Goal: Use online tool/utility: Utilize a website feature to perform a specific function

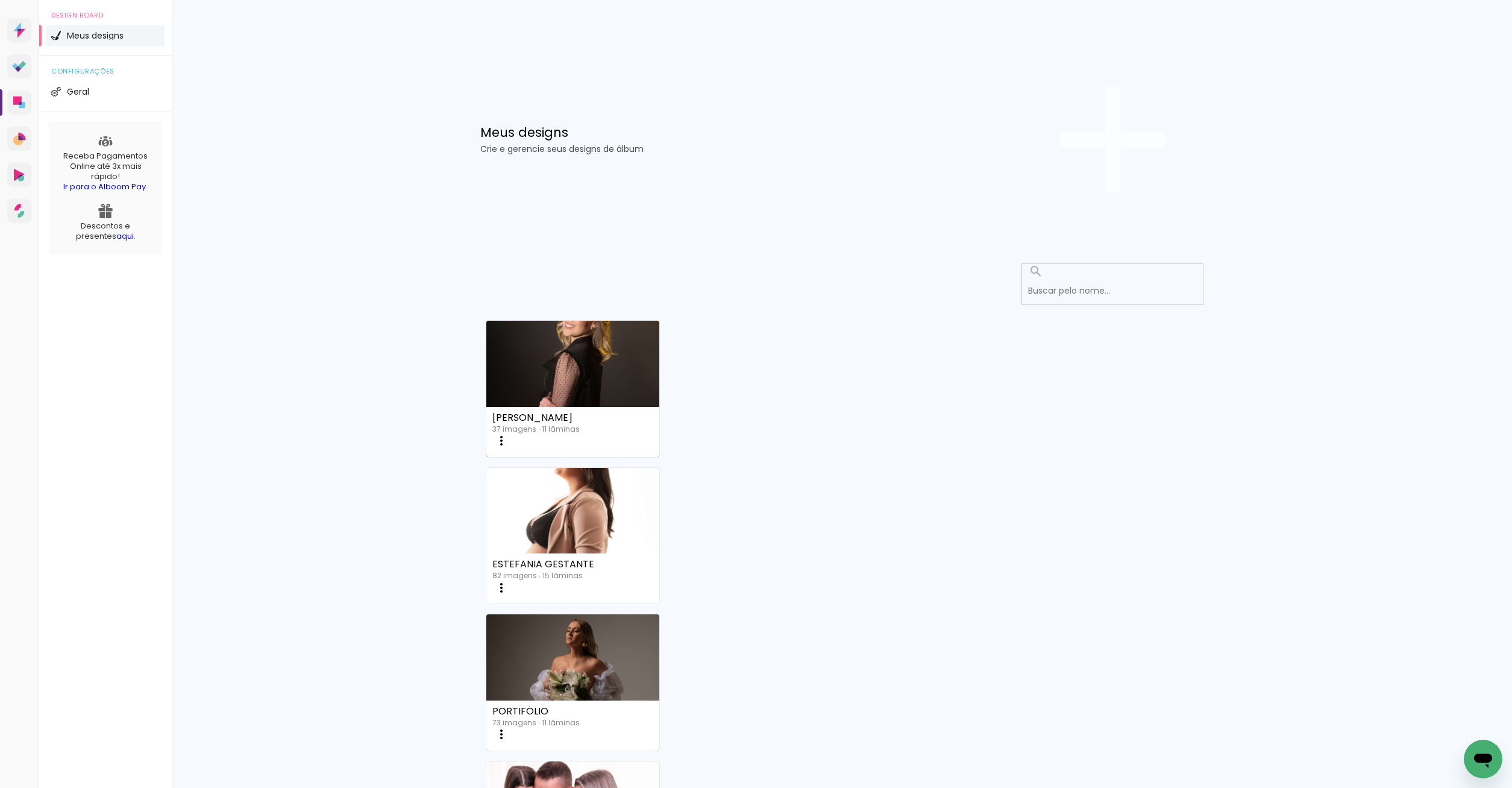
click at [1145, 88] on paper-button "Criar um design" at bounding box center [1112, 139] width 181 height 209
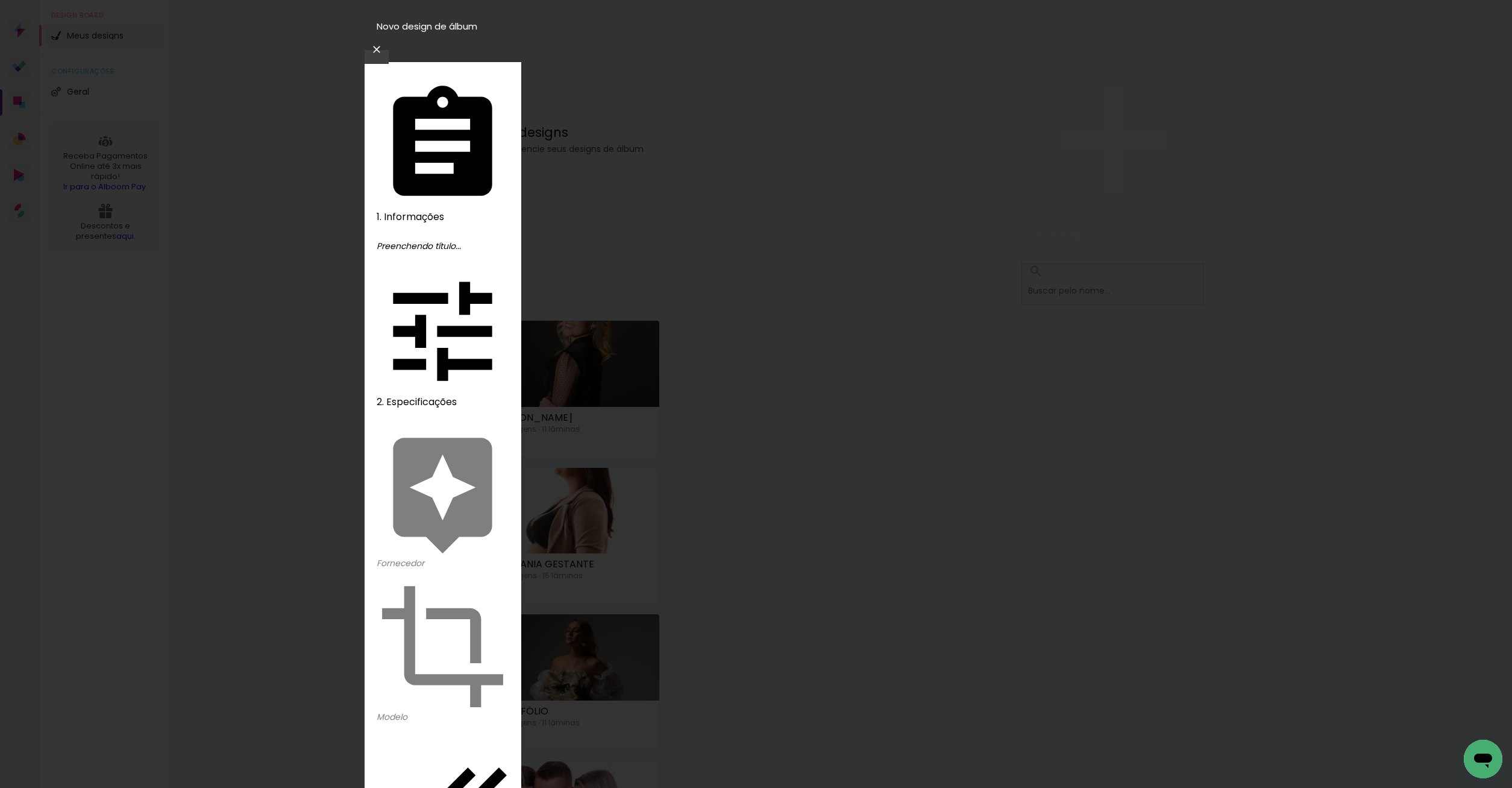
type input "ALICE ACOMPANHAMENTO"
type paper-input "ALICE ACOMPANHAMENTO"
click at [0, 0] on slot "Avançar" at bounding box center [0, 0] width 0 height 0
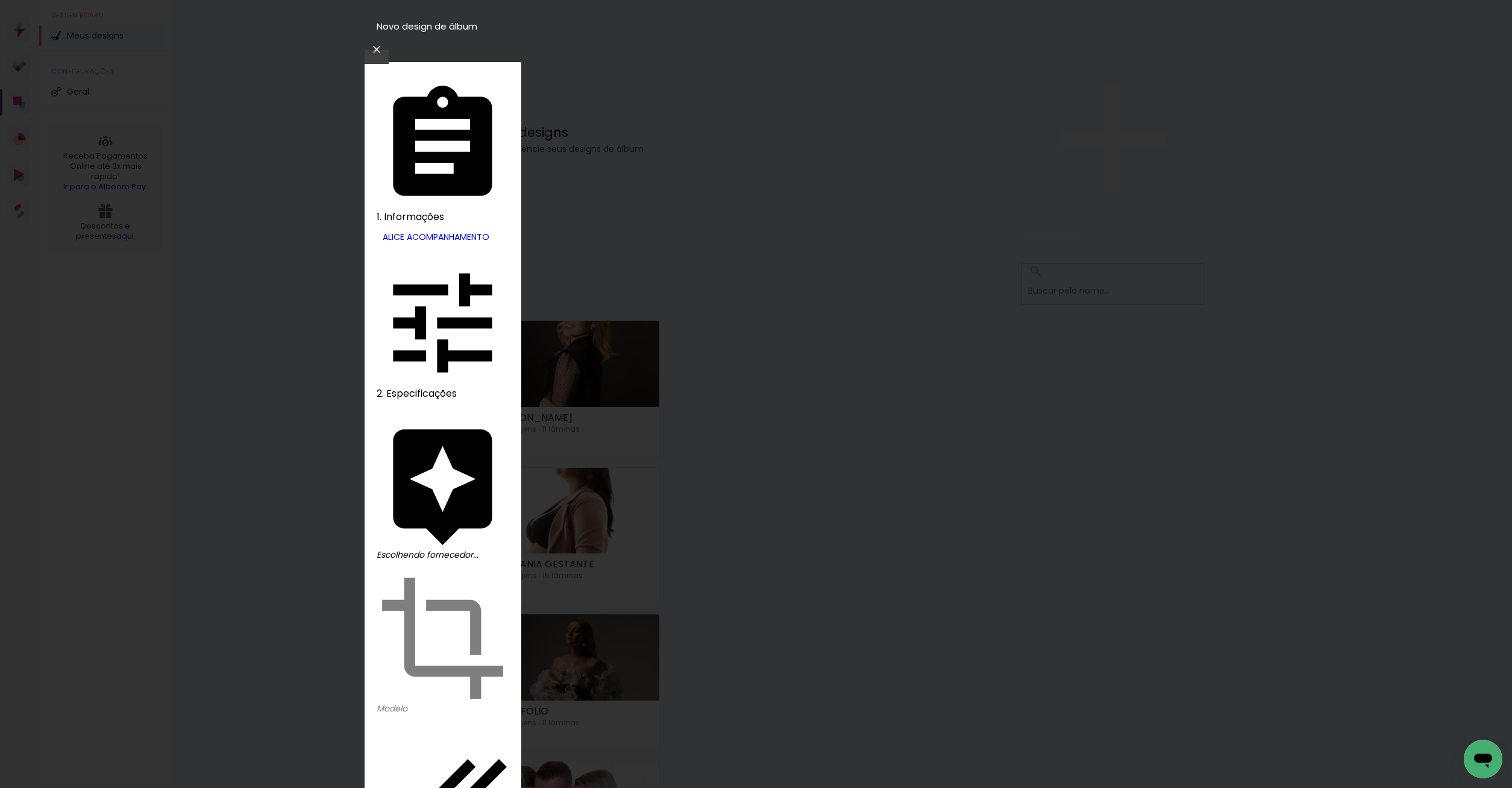
click at [0, 0] on slot "Avançar" at bounding box center [0, 0] width 0 height 0
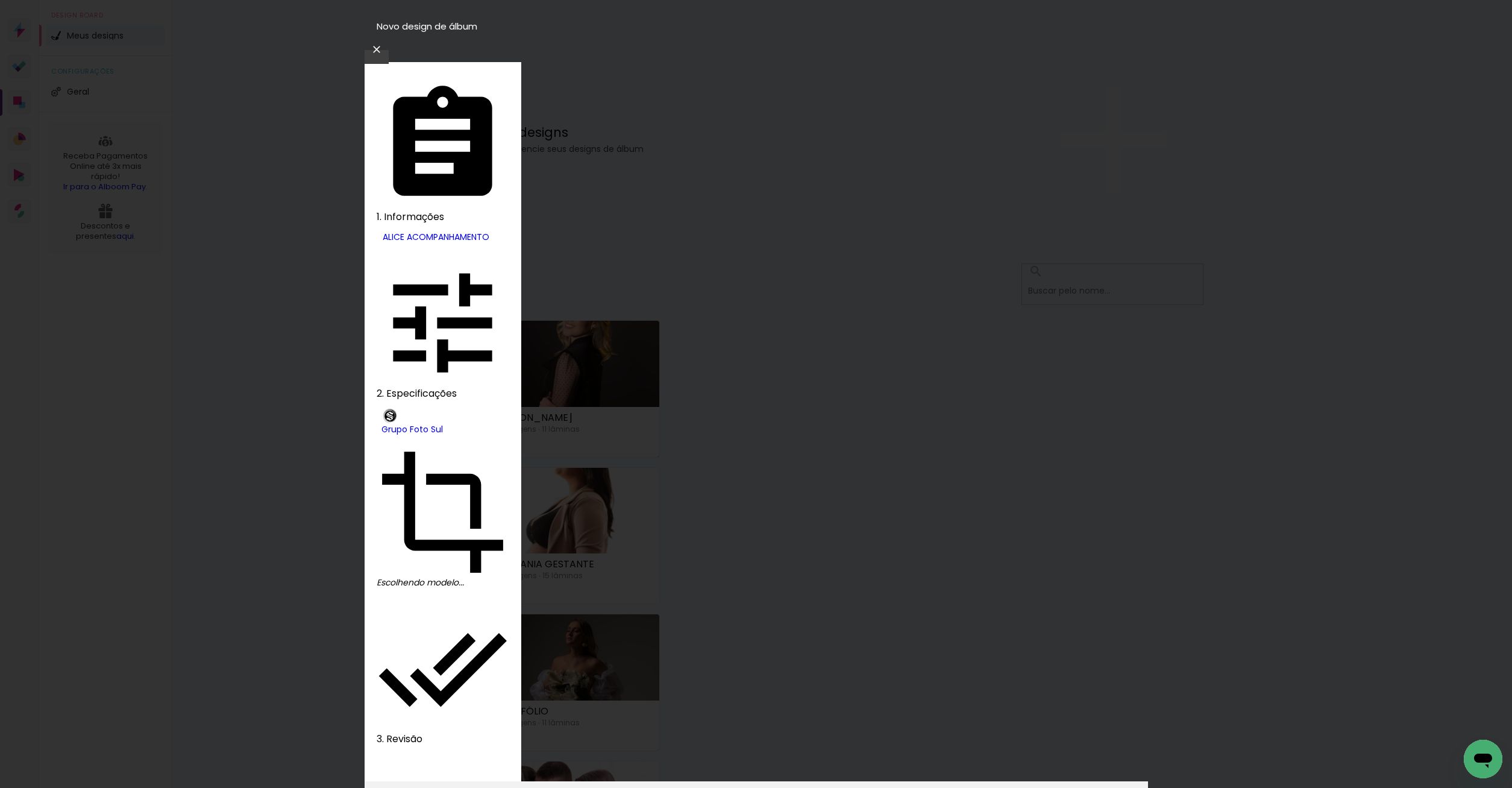
click at [0, 0] on slot "Avançar" at bounding box center [0, 0] width 0 height 0
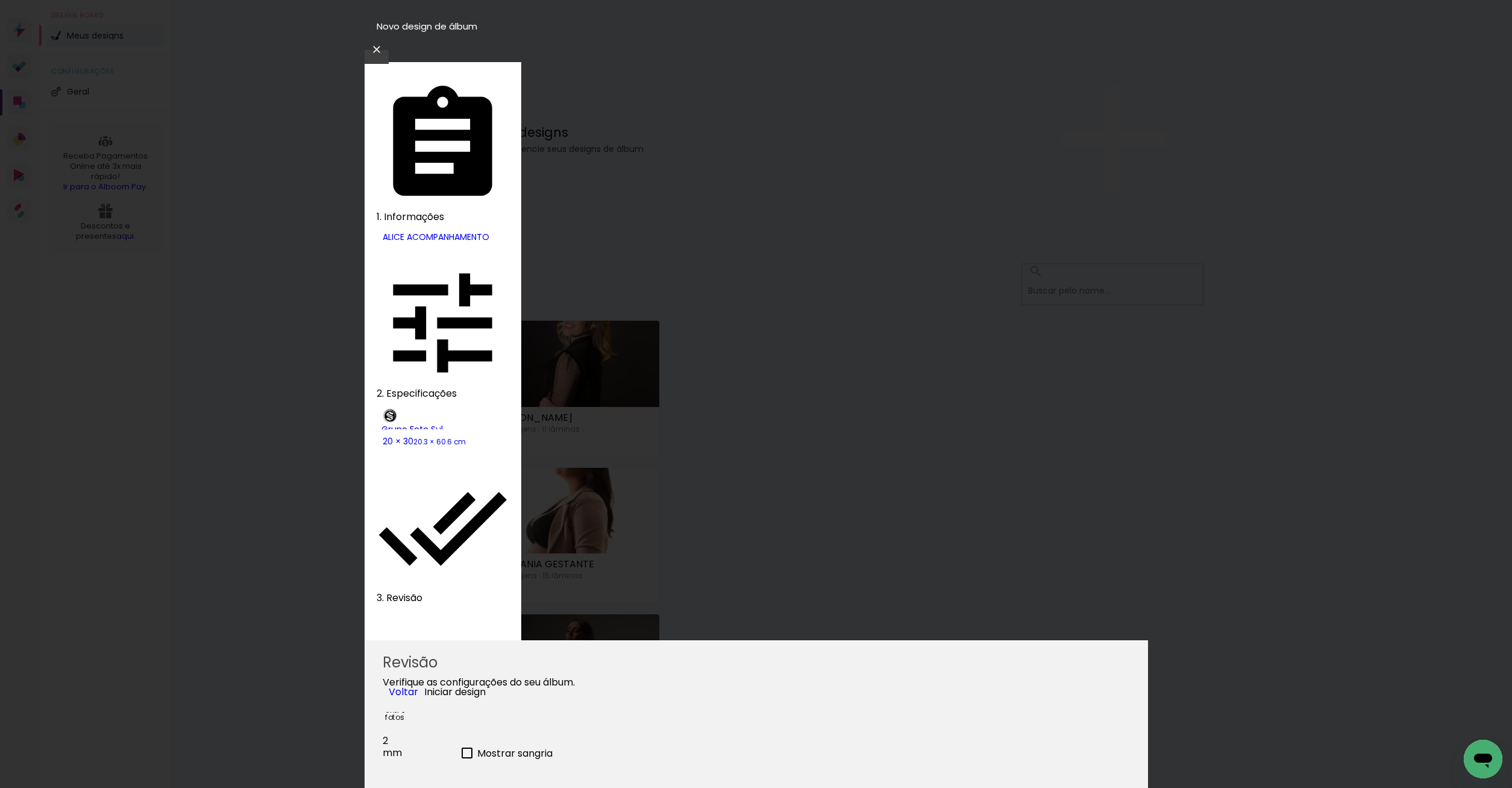
click at [486, 685] on span "Iniciar design" at bounding box center [455, 692] width 61 height 14
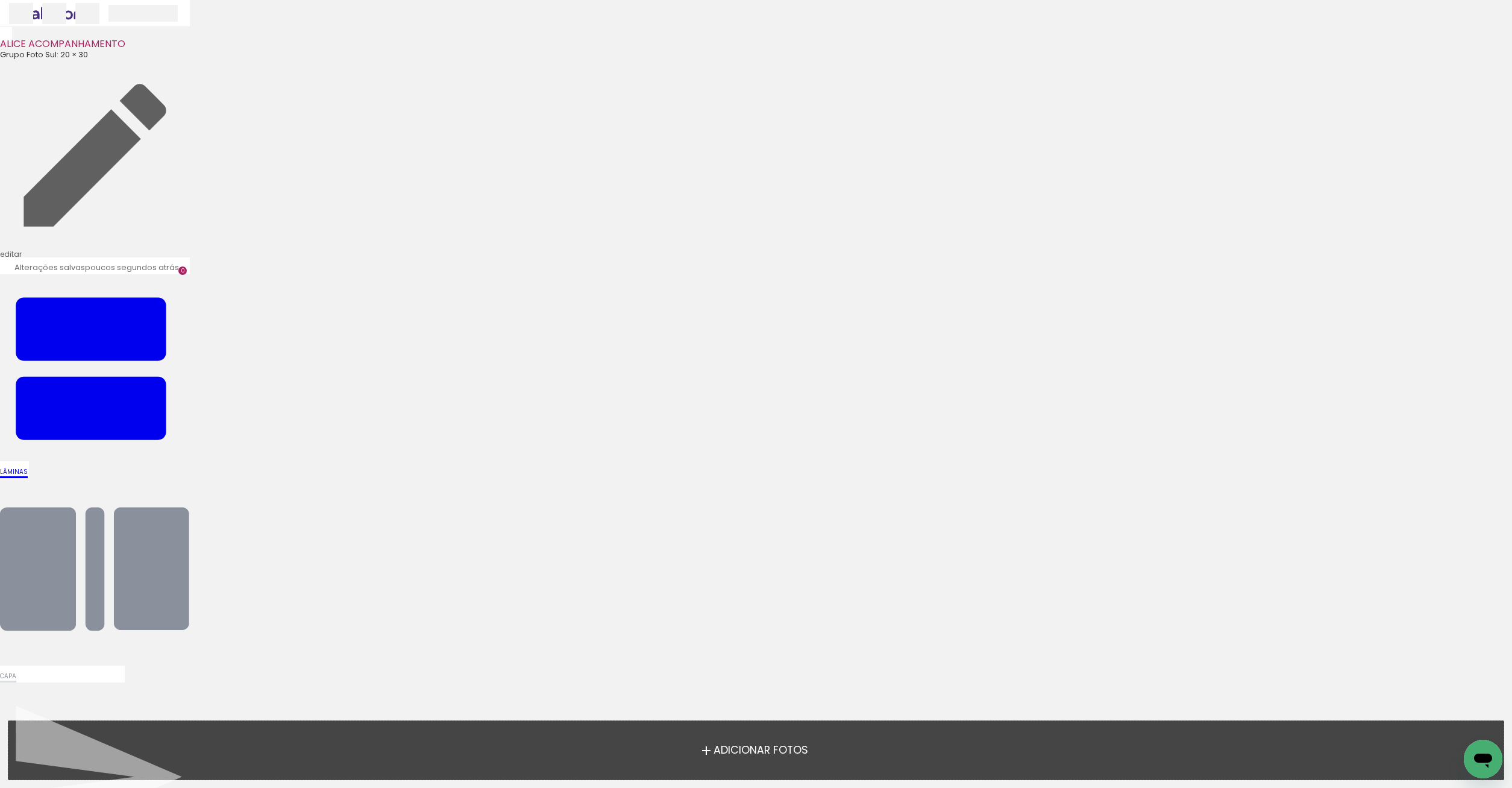
click at [751, 751] on span "Adicionar Fotos" at bounding box center [760, 750] width 95 height 11
click at [0, 0] on input "file" at bounding box center [0, 0] width 0 height 0
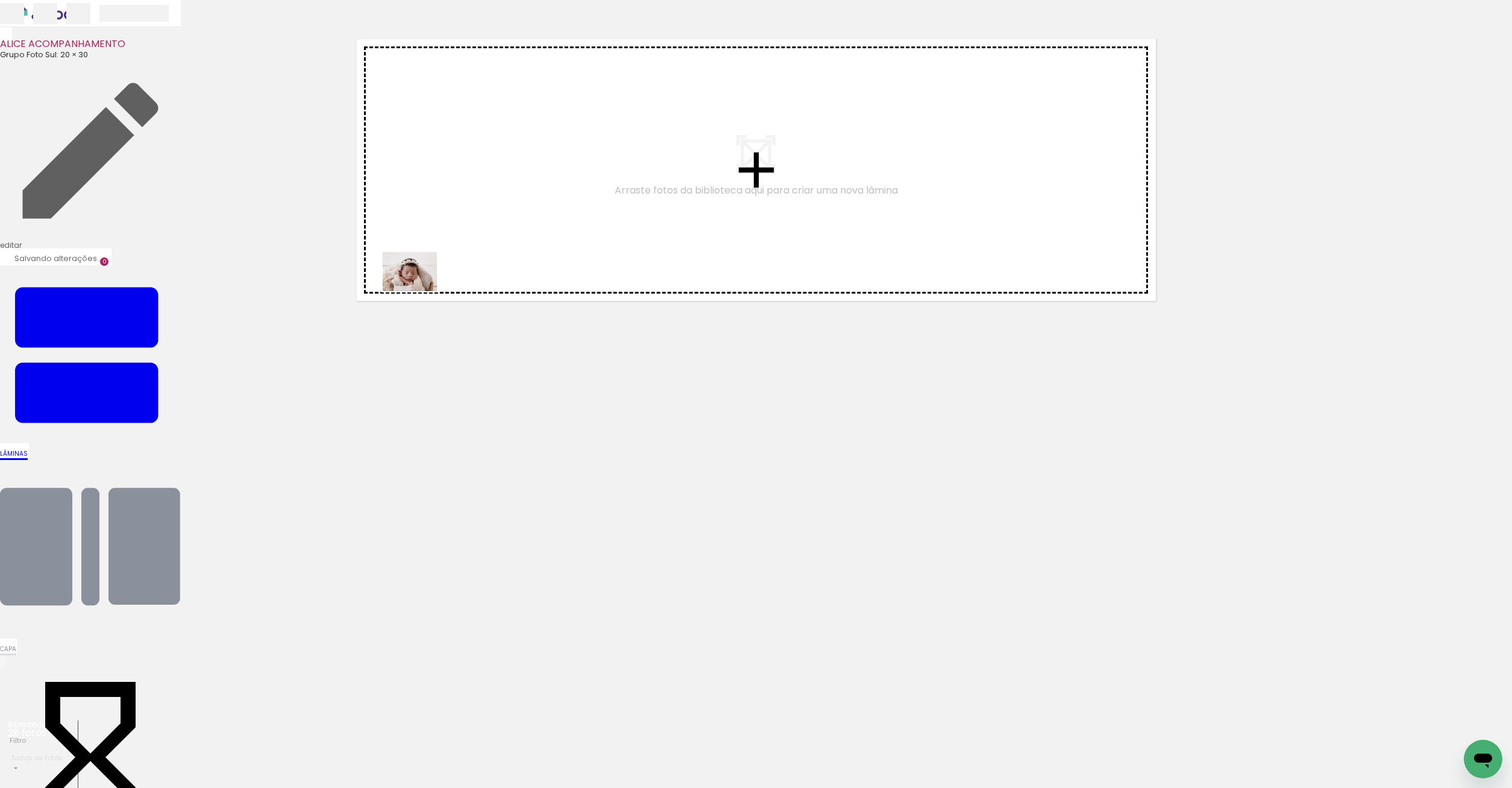
drag, startPoint x: 133, startPoint y: 750, endPoint x: 400, endPoint y: 425, distance: 420.6
click at [422, 283] on quentale-workspace at bounding box center [756, 394] width 1512 height 788
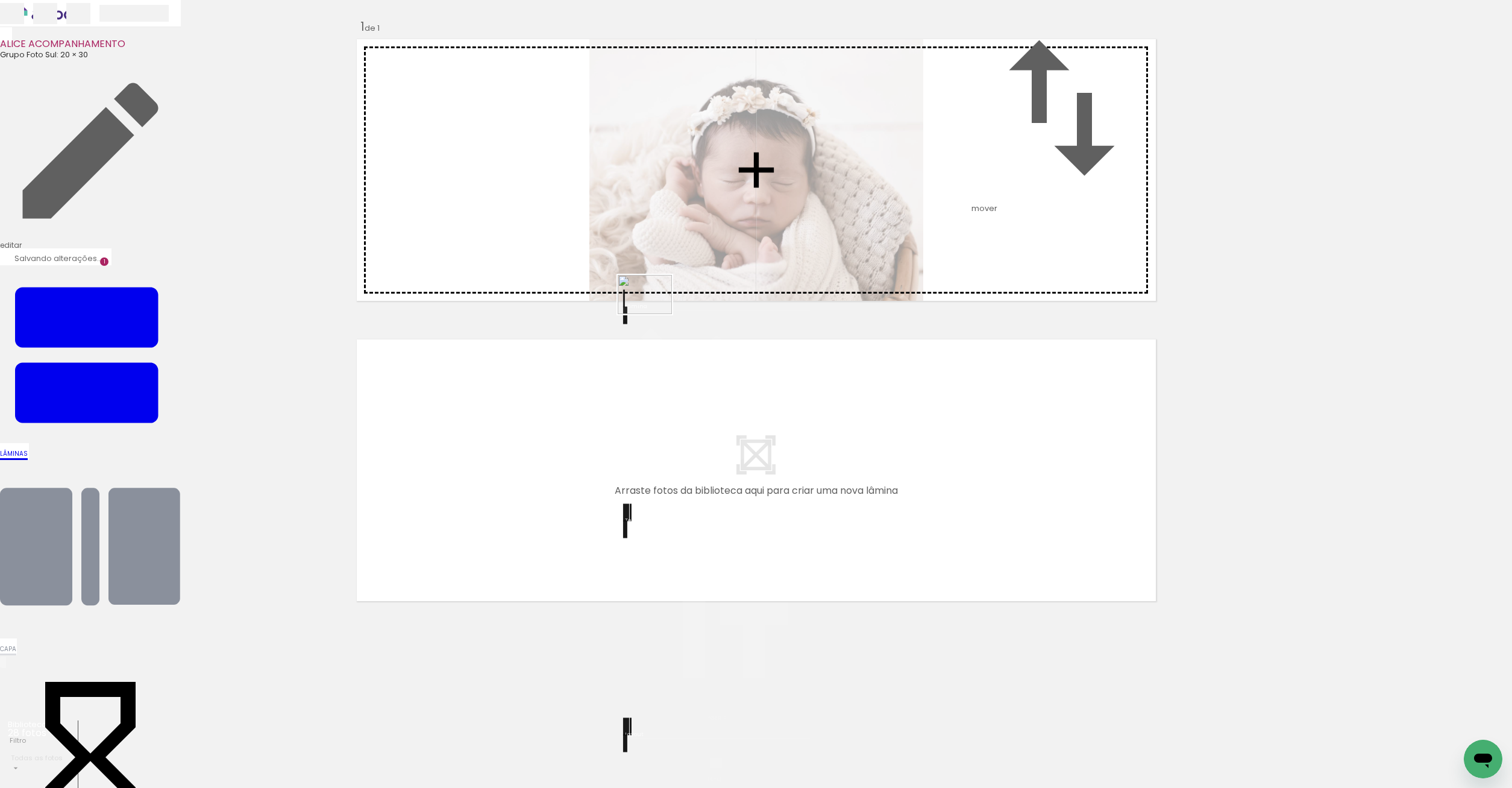
drag, startPoint x: 170, startPoint y: 744, endPoint x: 654, endPoint y: 311, distance: 649.4
click at [654, 311] on quentale-workspace at bounding box center [756, 394] width 1512 height 788
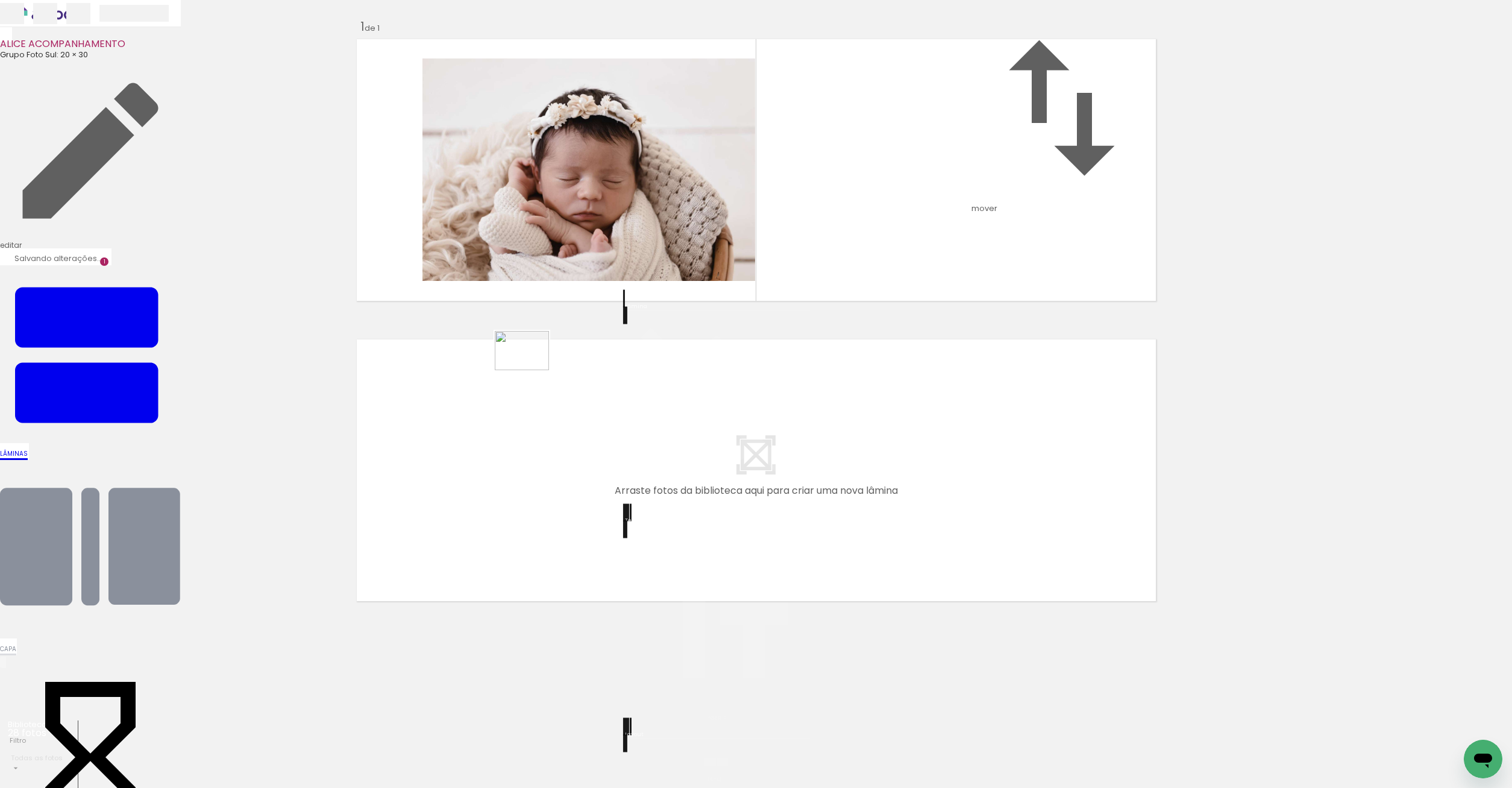
drag, startPoint x: 266, startPoint y: 739, endPoint x: 531, endPoint y: 367, distance: 456.7
click at [531, 367] on quentale-workspace at bounding box center [756, 394] width 1512 height 788
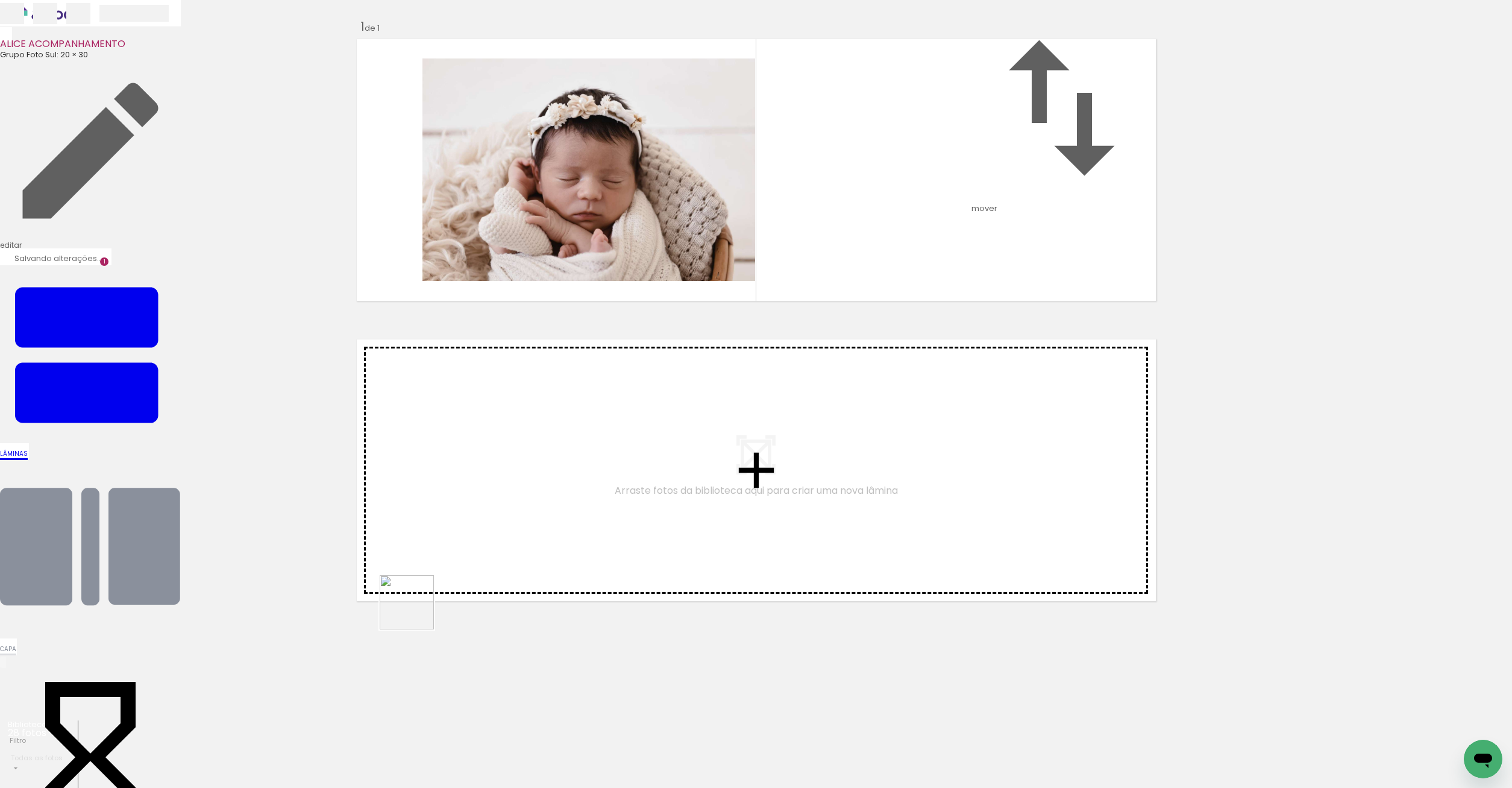
drag, startPoint x: 333, startPoint y: 743, endPoint x: 577, endPoint y: 305, distance: 501.4
click at [577, 305] on quentale-workspace at bounding box center [756, 394] width 1512 height 788
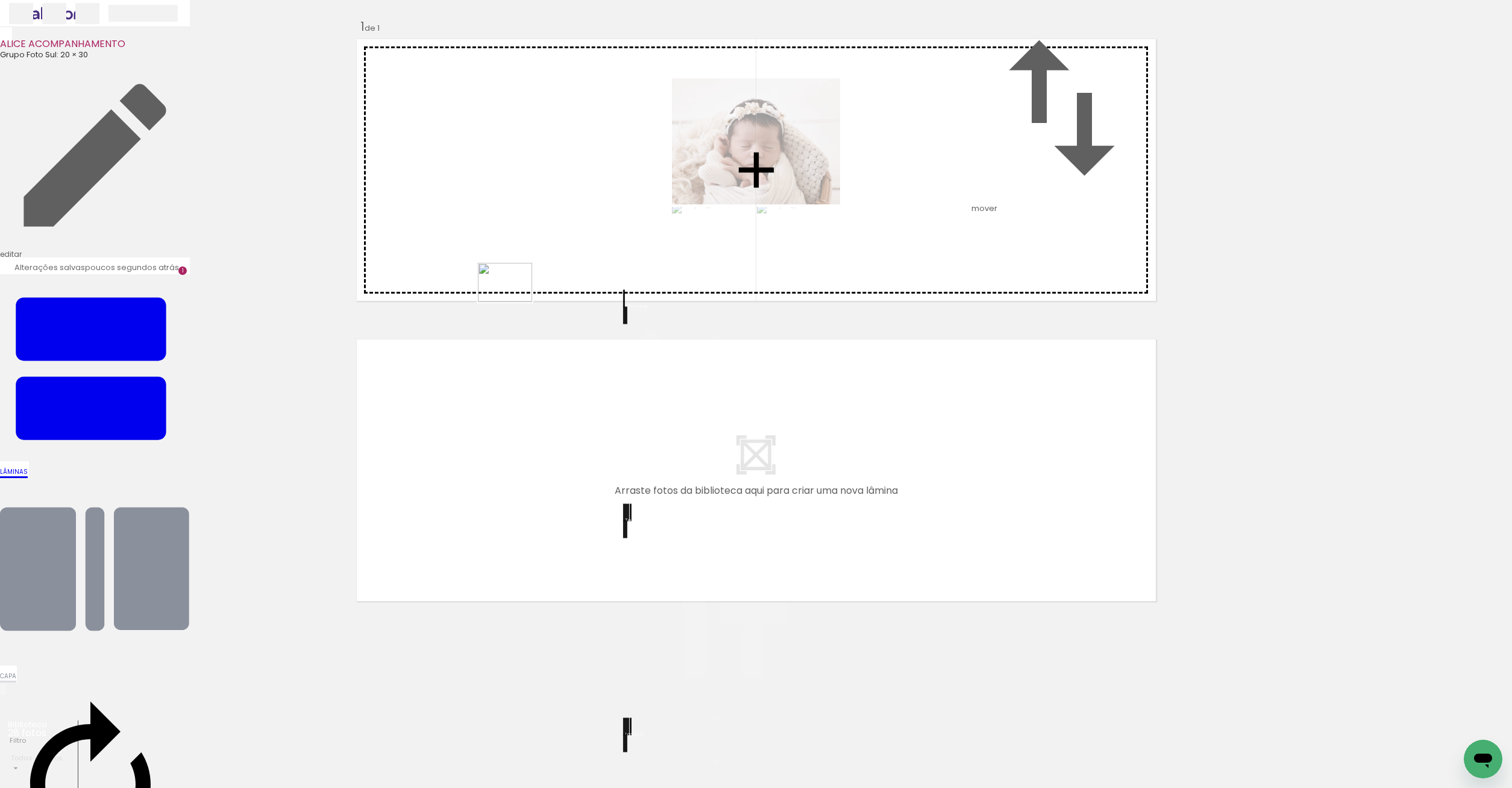
drag, startPoint x: 261, startPoint y: 746, endPoint x: 539, endPoint y: 252, distance: 566.9
click at [539, 252] on quentale-workspace at bounding box center [756, 394] width 1512 height 788
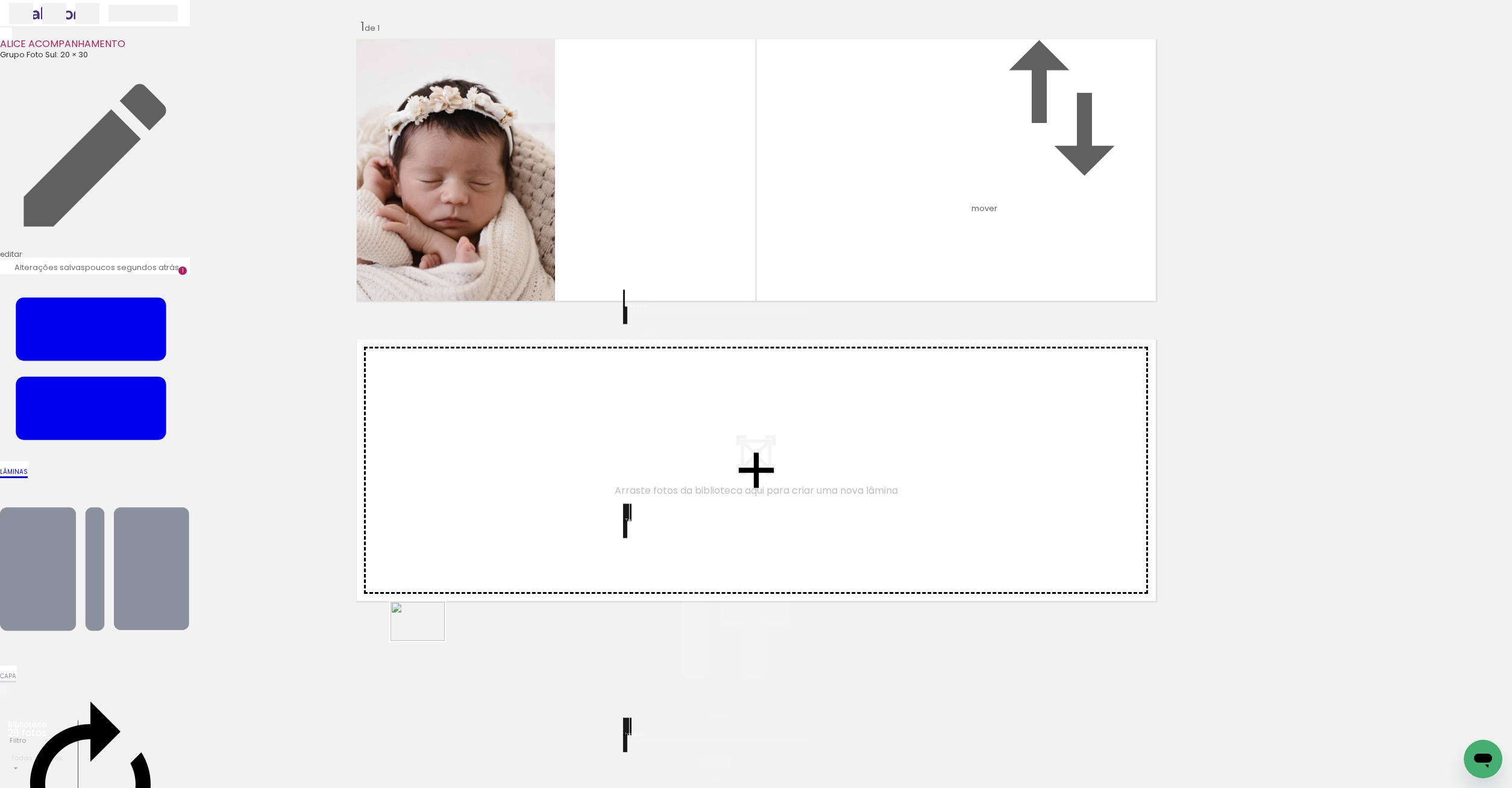
drag, startPoint x: 403, startPoint y: 754, endPoint x: 428, endPoint y: 623, distance: 133.4
click at [428, 623] on quentale-workspace at bounding box center [756, 394] width 1512 height 788
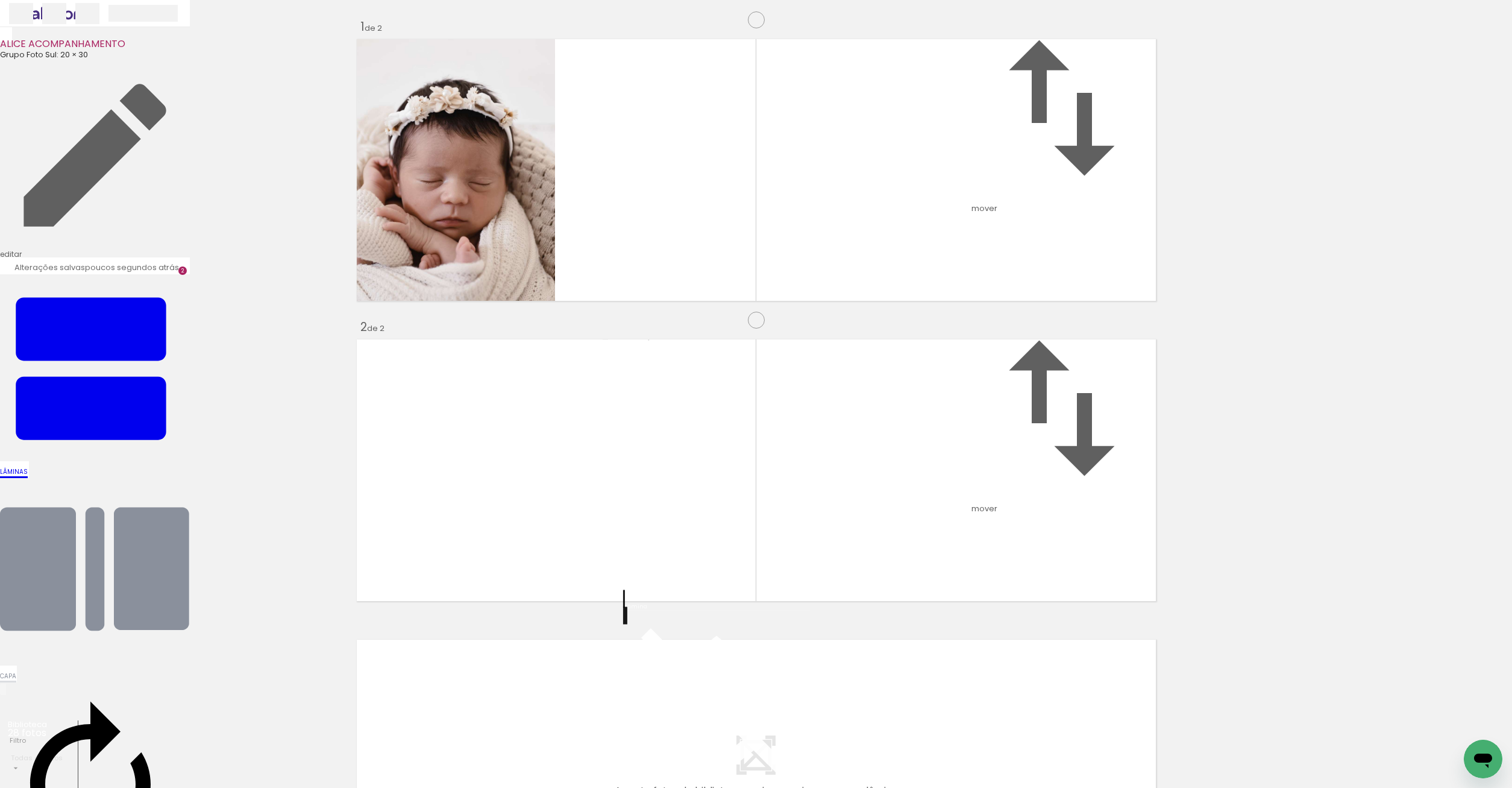
scroll to position [144, 0]
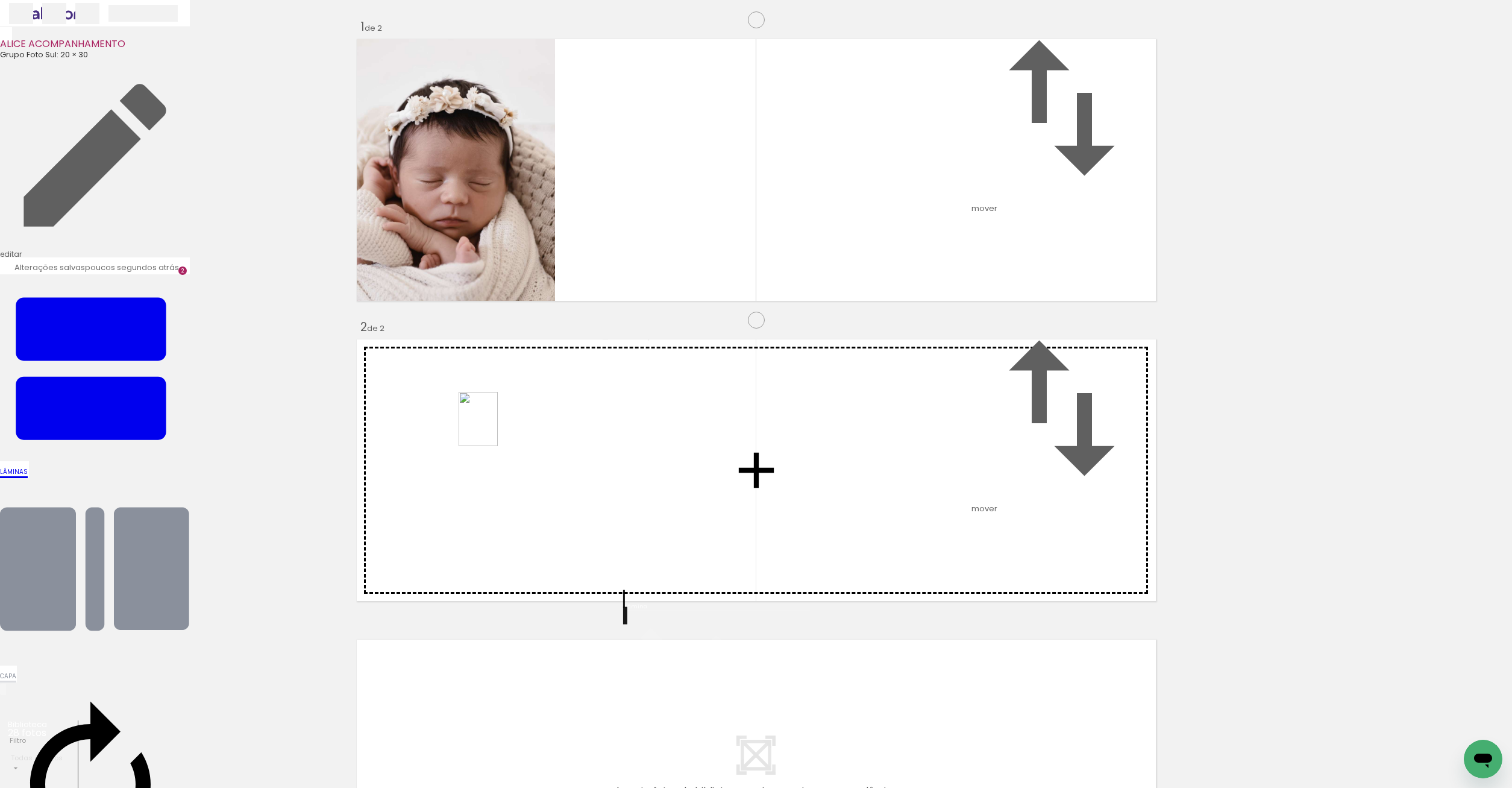
drag, startPoint x: 475, startPoint y: 748, endPoint x: 551, endPoint y: 601, distance: 165.5
click at [497, 423] on quentale-workspace at bounding box center [756, 394] width 1512 height 788
drag, startPoint x: 518, startPoint y: 763, endPoint x: 674, endPoint y: 384, distance: 409.8
click at [674, 384] on quentale-workspace at bounding box center [756, 394] width 1512 height 788
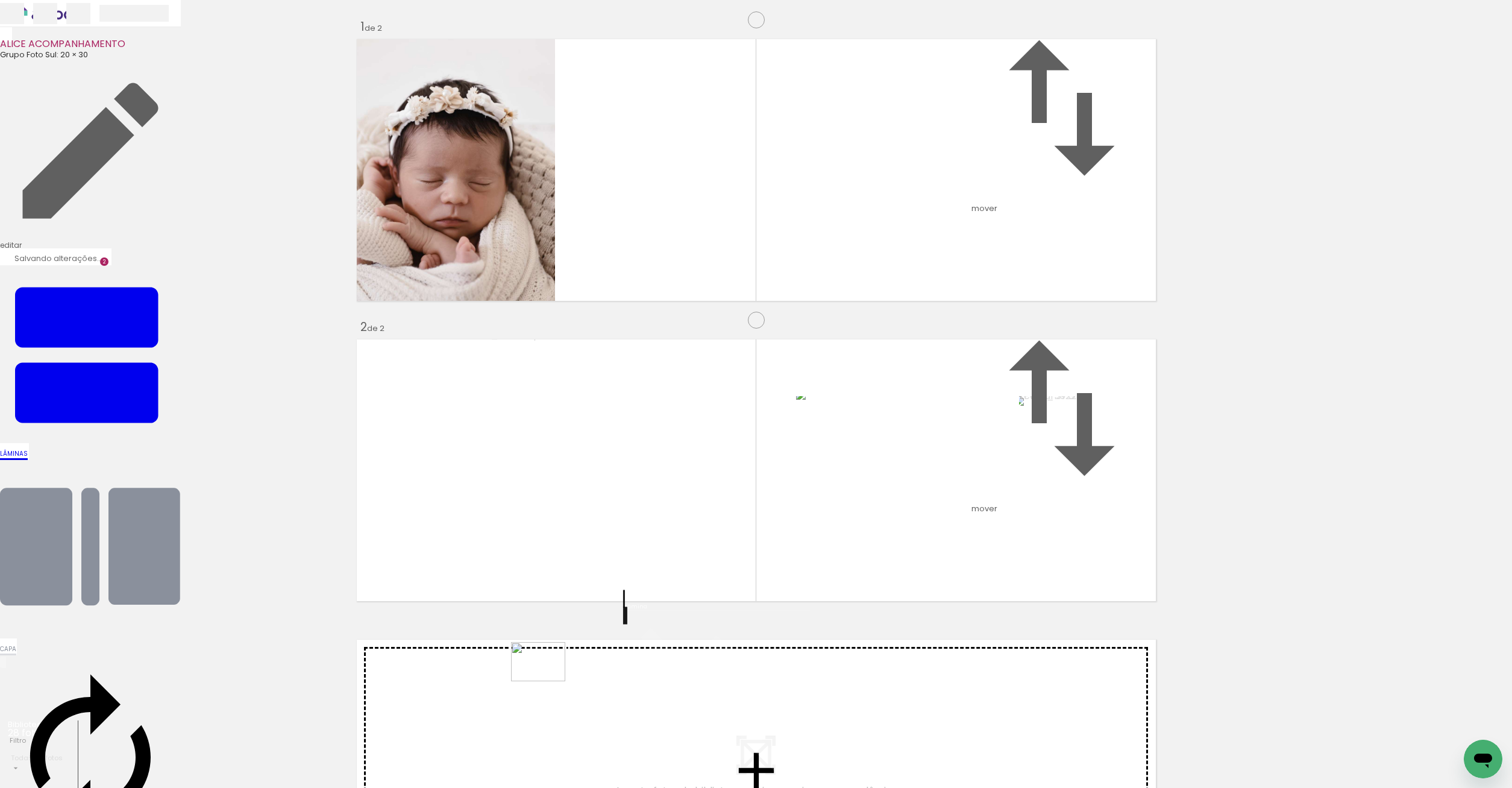
drag, startPoint x: 586, startPoint y: 753, endPoint x: 546, endPoint y: 674, distance: 88.5
click at [546, 674] on quentale-workspace at bounding box center [756, 394] width 1512 height 788
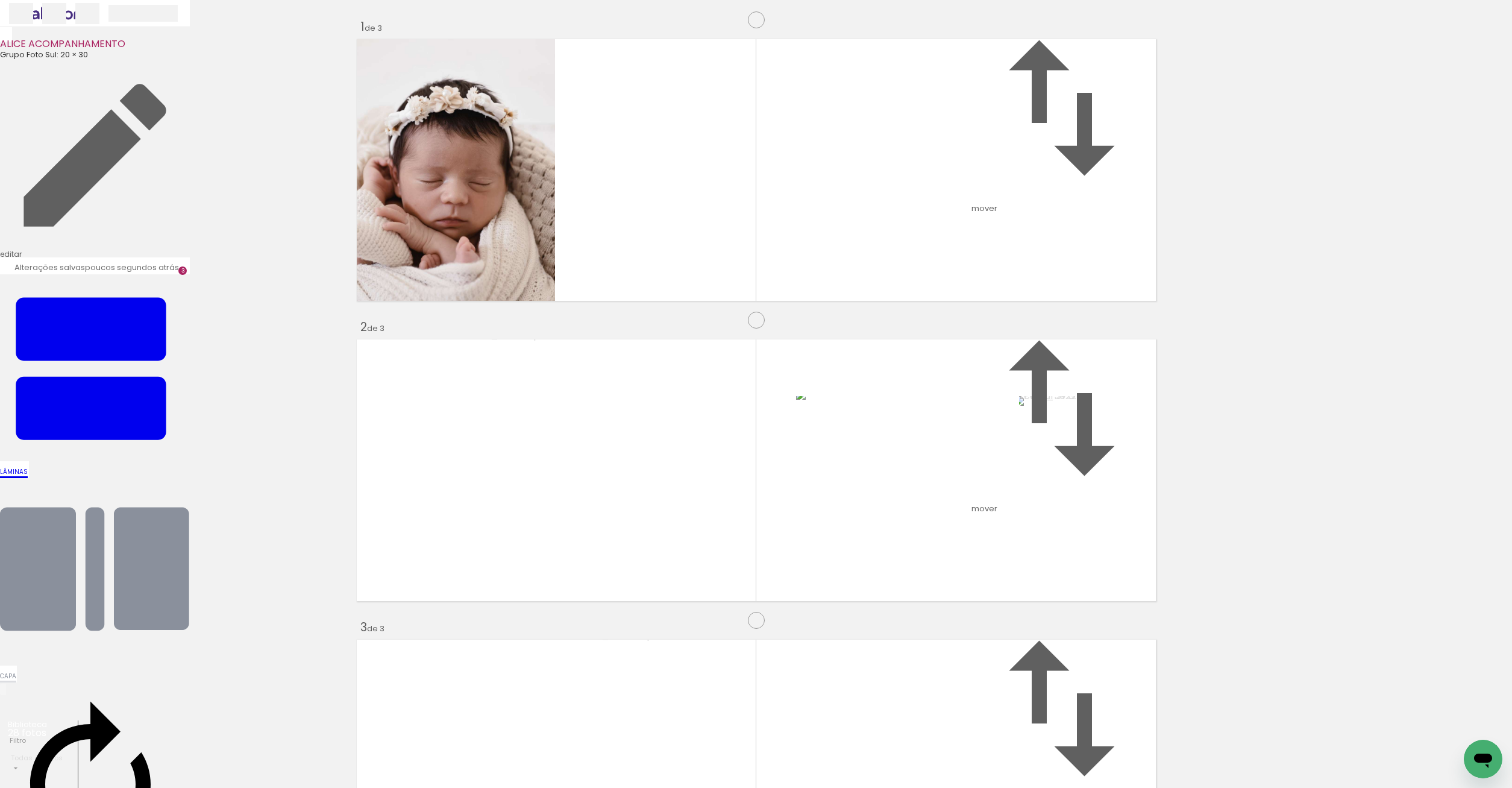
scroll to position [444, 0]
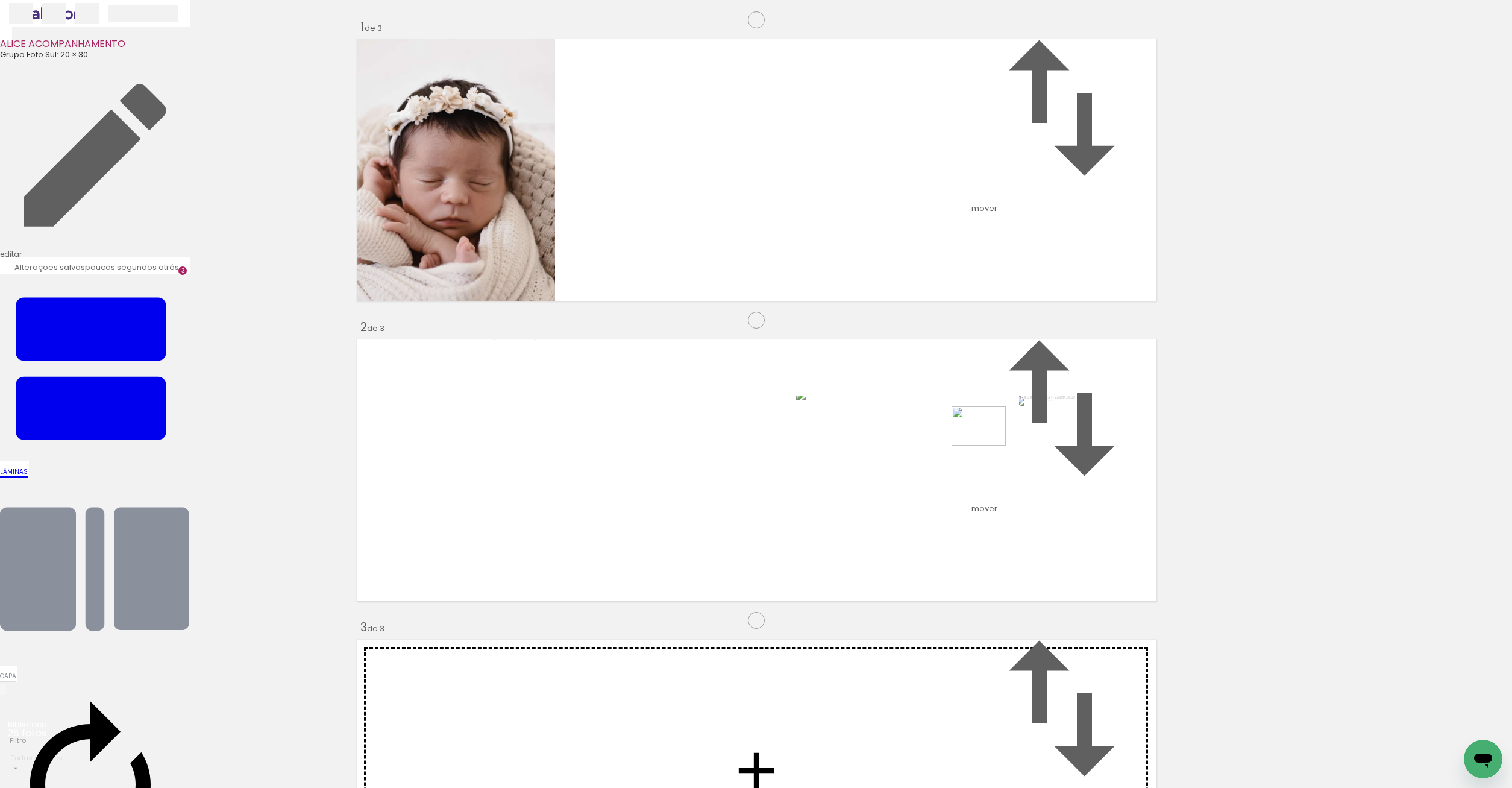
drag, startPoint x: 666, startPoint y: 750, endPoint x: 988, endPoint y: 442, distance: 445.6
click at [988, 442] on quentale-workspace at bounding box center [756, 394] width 1512 height 788
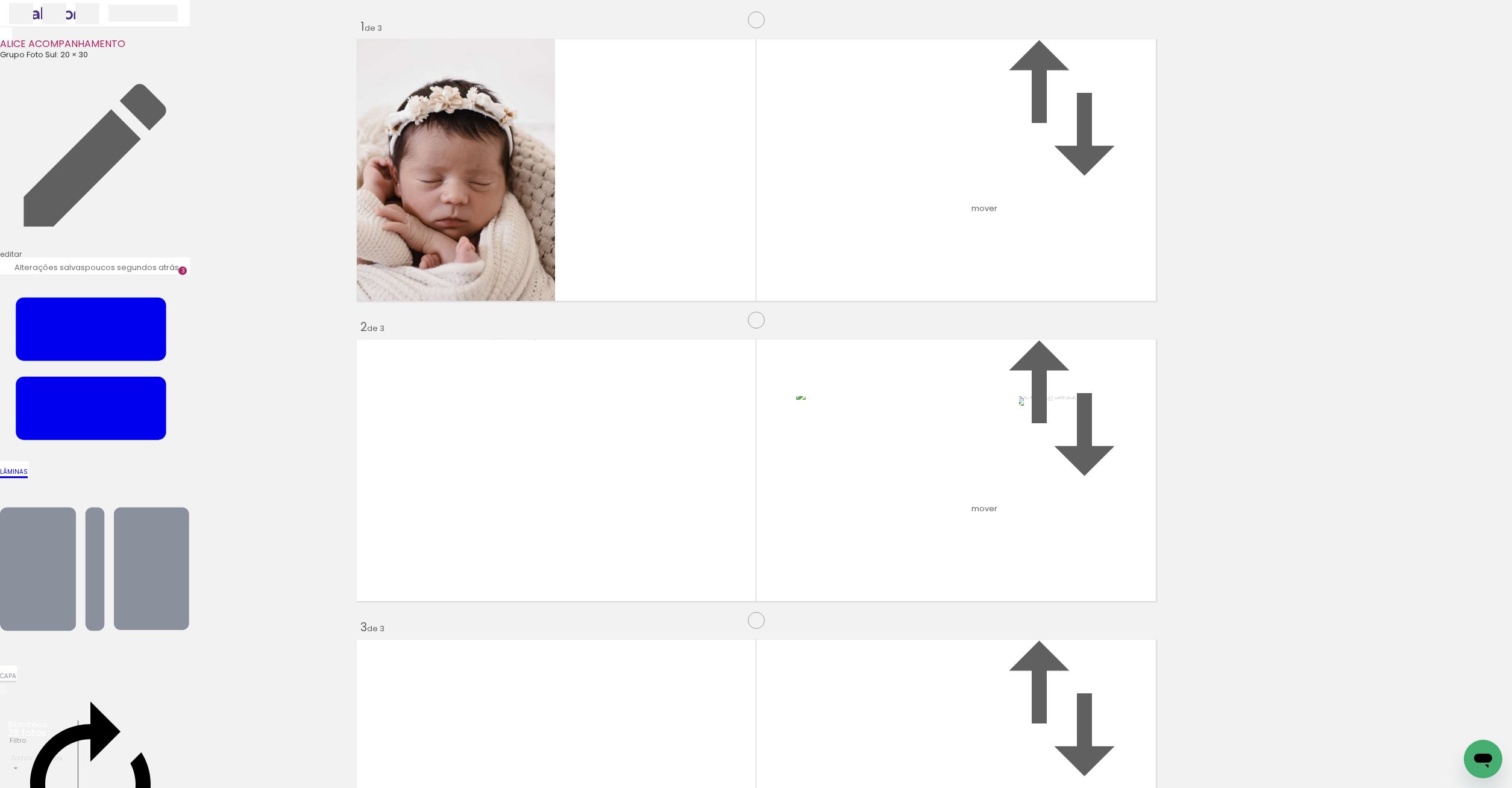
drag, startPoint x: 724, startPoint y: 754, endPoint x: 740, endPoint y: 744, distance: 18.9
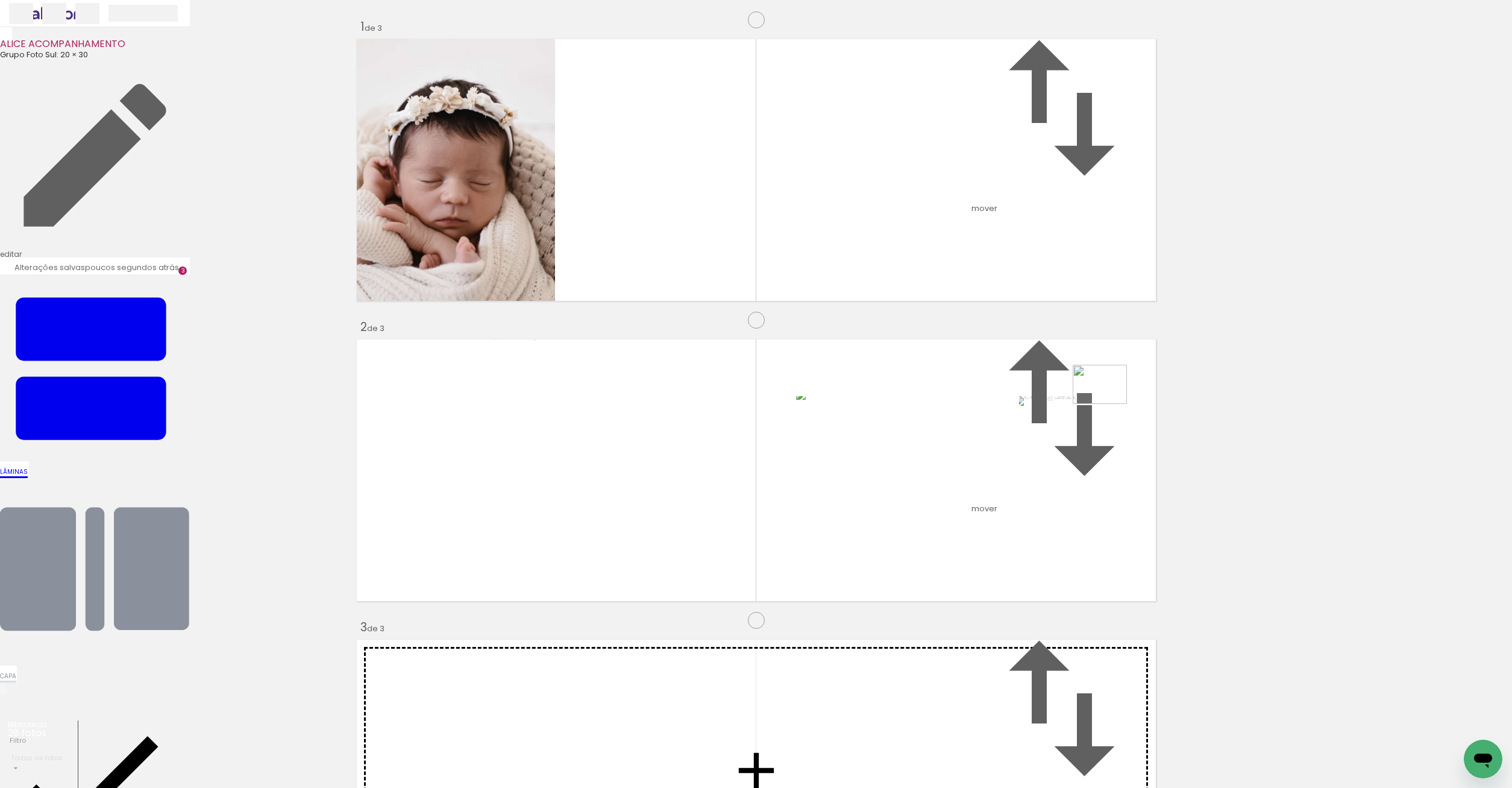
drag, startPoint x: 736, startPoint y: 746, endPoint x: 1109, endPoint y: 401, distance: 508.1
click at [1109, 401] on quentale-workspace at bounding box center [756, 394] width 1512 height 788
drag, startPoint x: 804, startPoint y: 741, endPoint x: 1072, endPoint y: 407, distance: 428.2
click at [1072, 407] on quentale-workspace at bounding box center [756, 394] width 1512 height 788
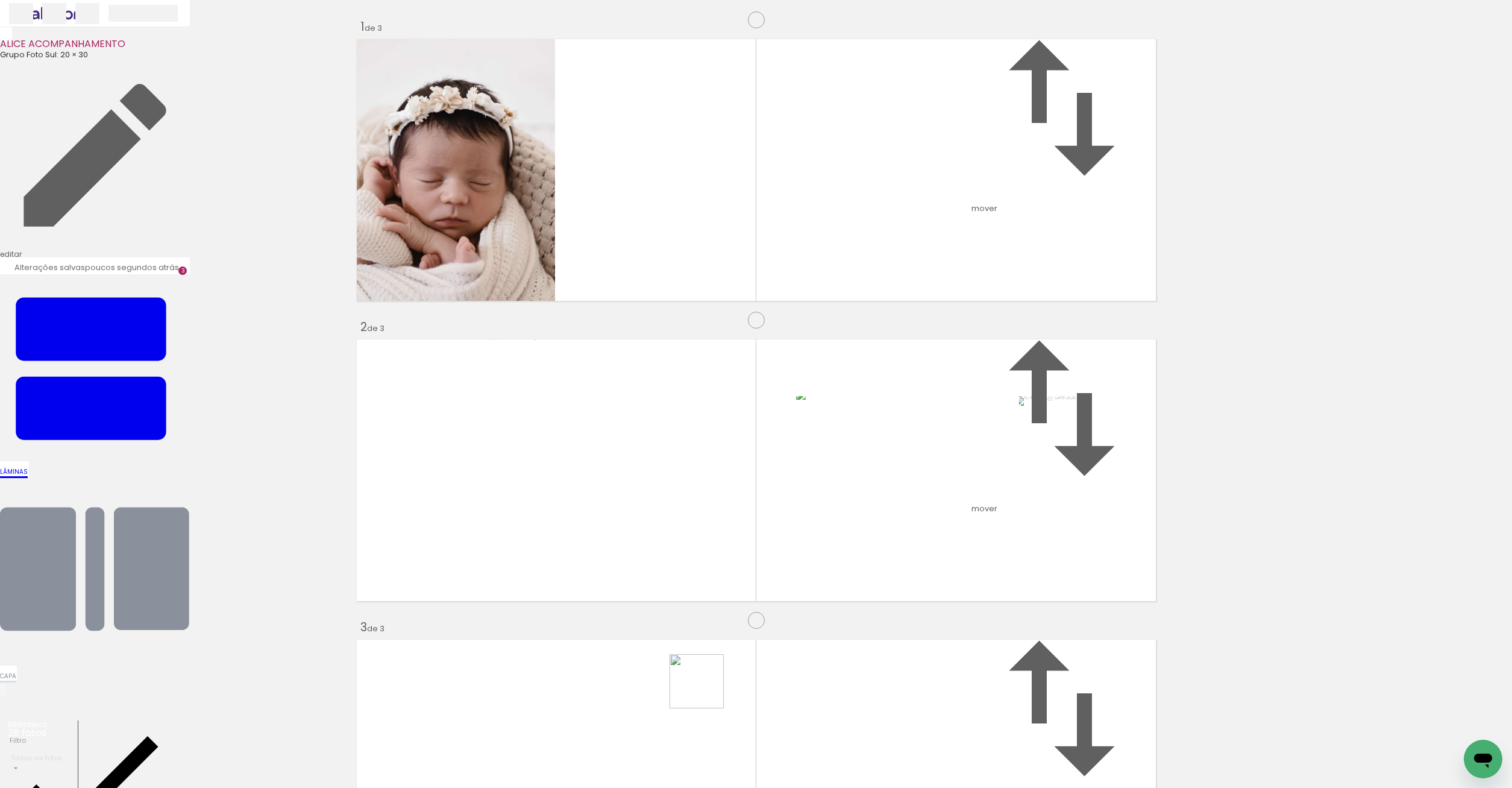
drag, startPoint x: 879, startPoint y: 763, endPoint x: 871, endPoint y: 749, distance: 16.1
click at [670, 683] on quentale-workspace at bounding box center [756, 394] width 1512 height 788
drag, startPoint x: 925, startPoint y: 753, endPoint x: 1008, endPoint y: 668, distance: 118.8
click at [985, 515] on quentale-workspace at bounding box center [756, 394] width 1512 height 788
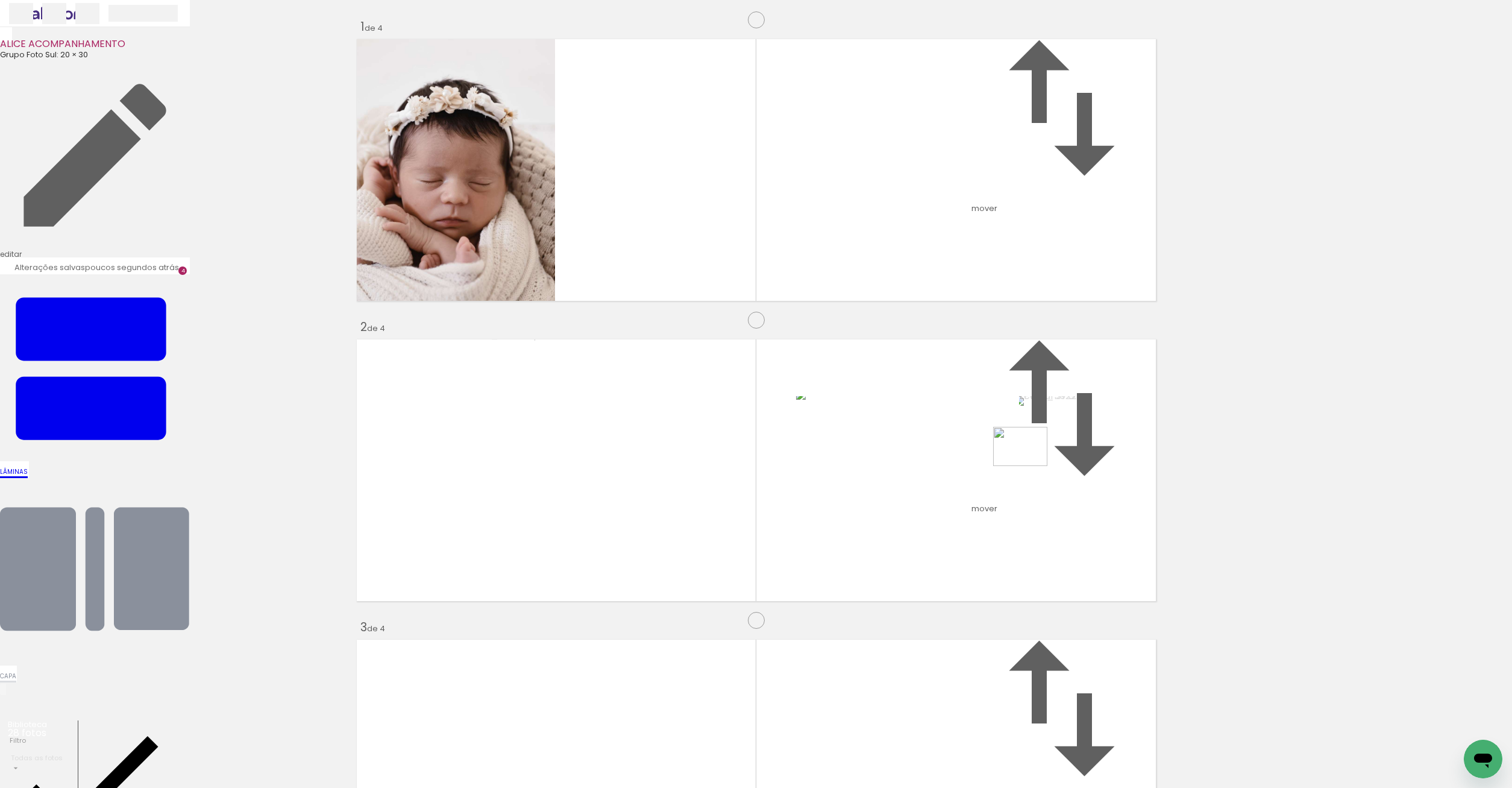
drag, startPoint x: 998, startPoint y: 745, endPoint x: 1032, endPoint y: 443, distance: 303.9
click at [1032, 443] on quentale-workspace at bounding box center [756, 394] width 1512 height 788
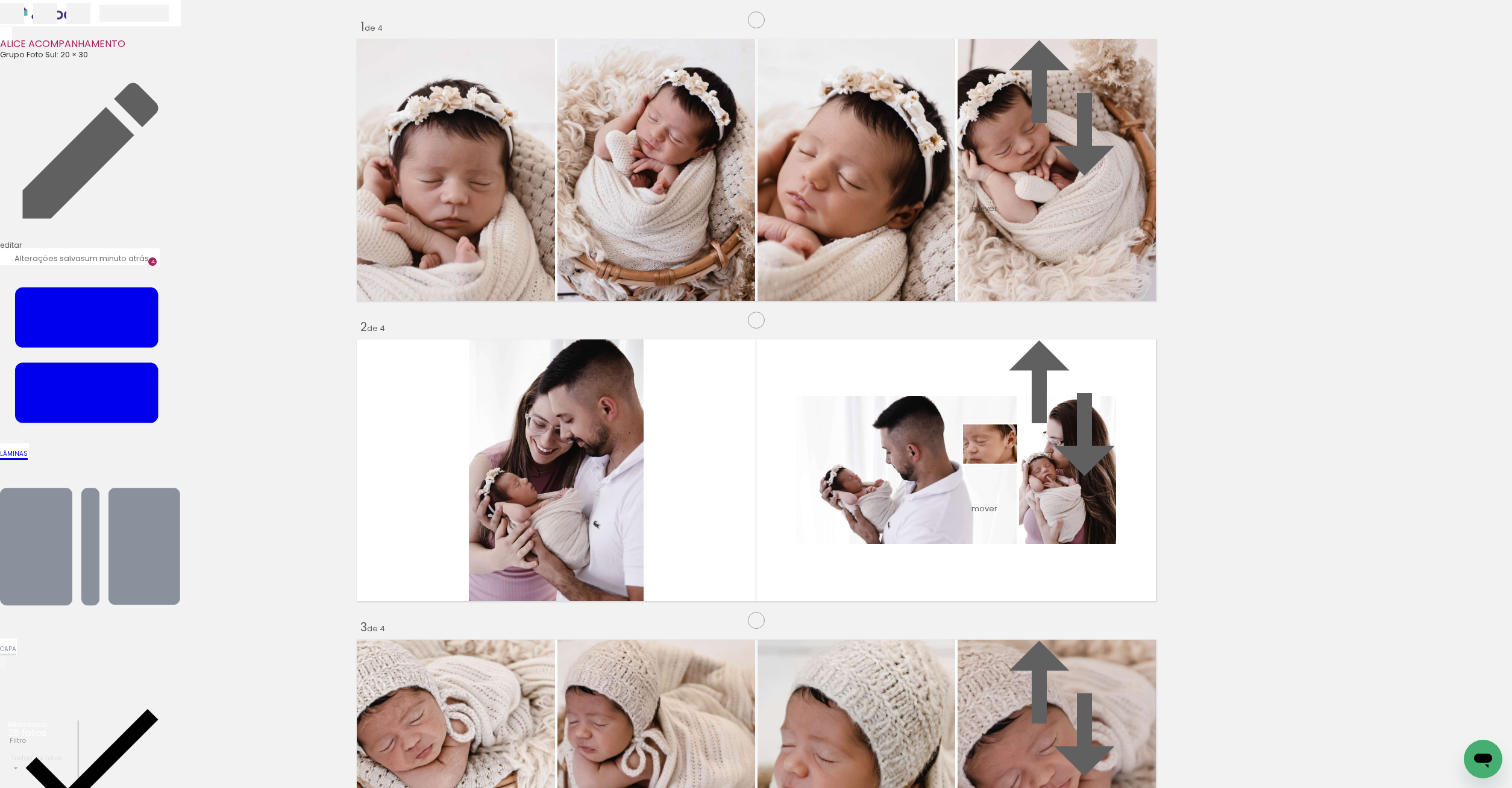
drag, startPoint x: 1065, startPoint y: 757, endPoint x: 999, endPoint y: 450, distance: 314.0
click at [999, 450] on quentale-workspace at bounding box center [756, 394] width 1512 height 788
drag, startPoint x: 1135, startPoint y: 758, endPoint x: 1048, endPoint y: 435, distance: 334.5
click at [1048, 435] on quentale-workspace at bounding box center [756, 394] width 1512 height 788
drag, startPoint x: 1204, startPoint y: 747, endPoint x: 1177, endPoint y: 682, distance: 70.4
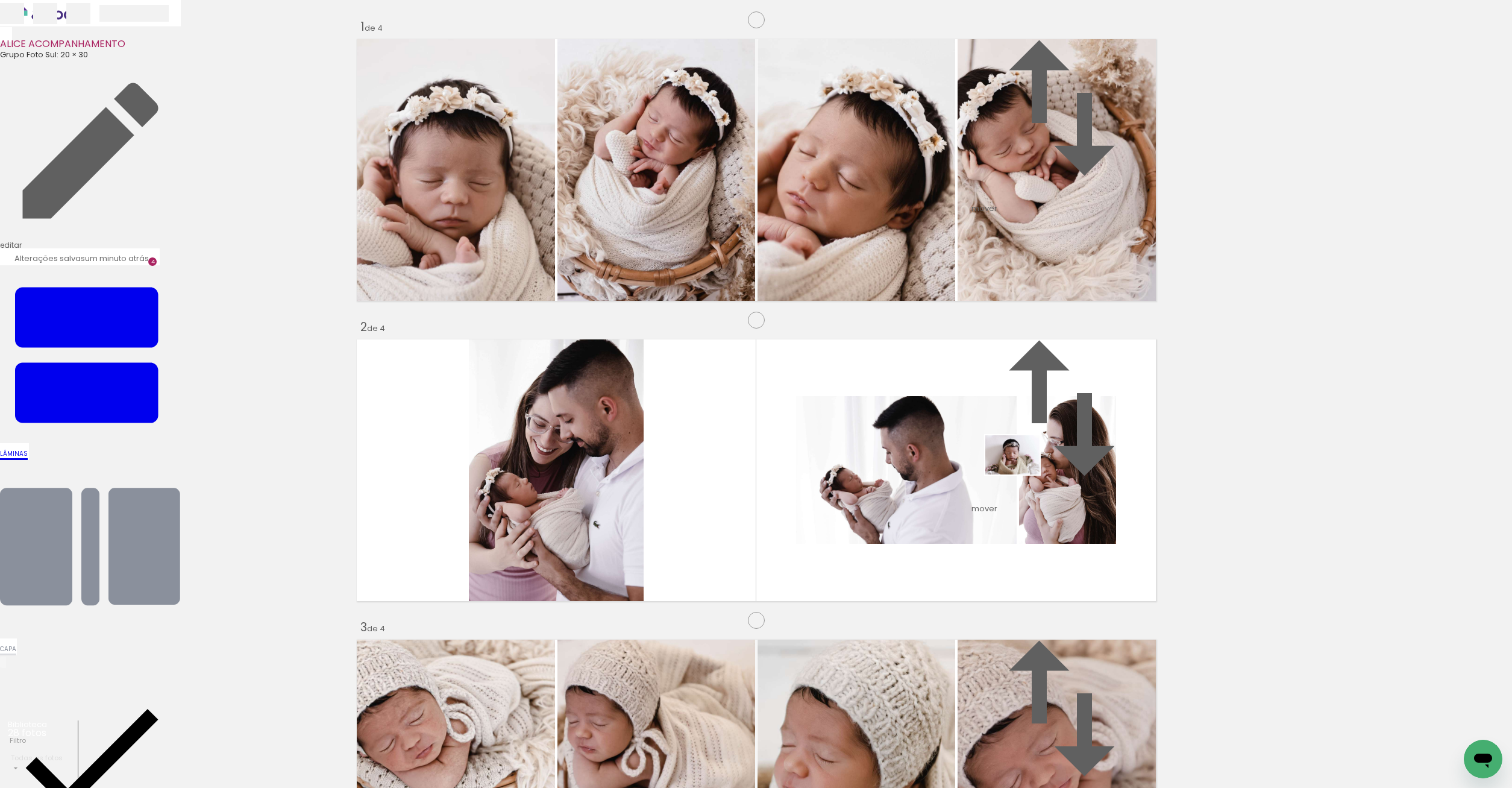
click at [1019, 462] on quentale-workspace at bounding box center [756, 394] width 1512 height 788
drag, startPoint x: 1251, startPoint y: 733, endPoint x: 951, endPoint y: 427, distance: 428.5
click at [951, 427] on quentale-workspace at bounding box center [756, 394] width 1512 height 788
drag, startPoint x: 817, startPoint y: 724, endPoint x: 789, endPoint y: 738, distance: 31.3
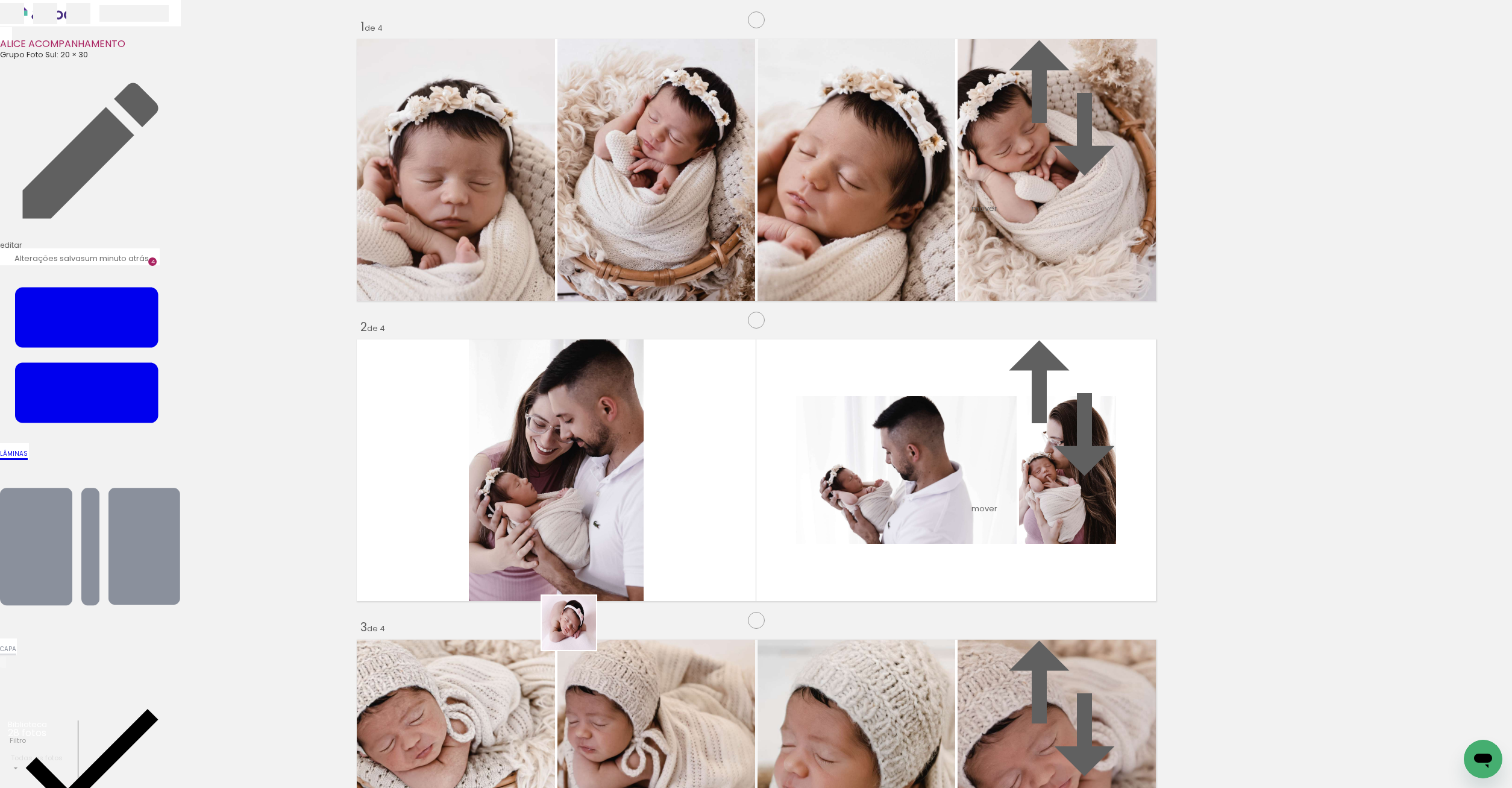
click at [517, 624] on quentale-workspace at bounding box center [756, 394] width 1512 height 788
drag, startPoint x: 920, startPoint y: 750, endPoint x: 1072, endPoint y: 756, distance: 152.1
click at [979, 479] on quentale-workspace at bounding box center [756, 394] width 1512 height 788
drag, startPoint x: 1005, startPoint y: 758, endPoint x: 1062, endPoint y: 584, distance: 183.1
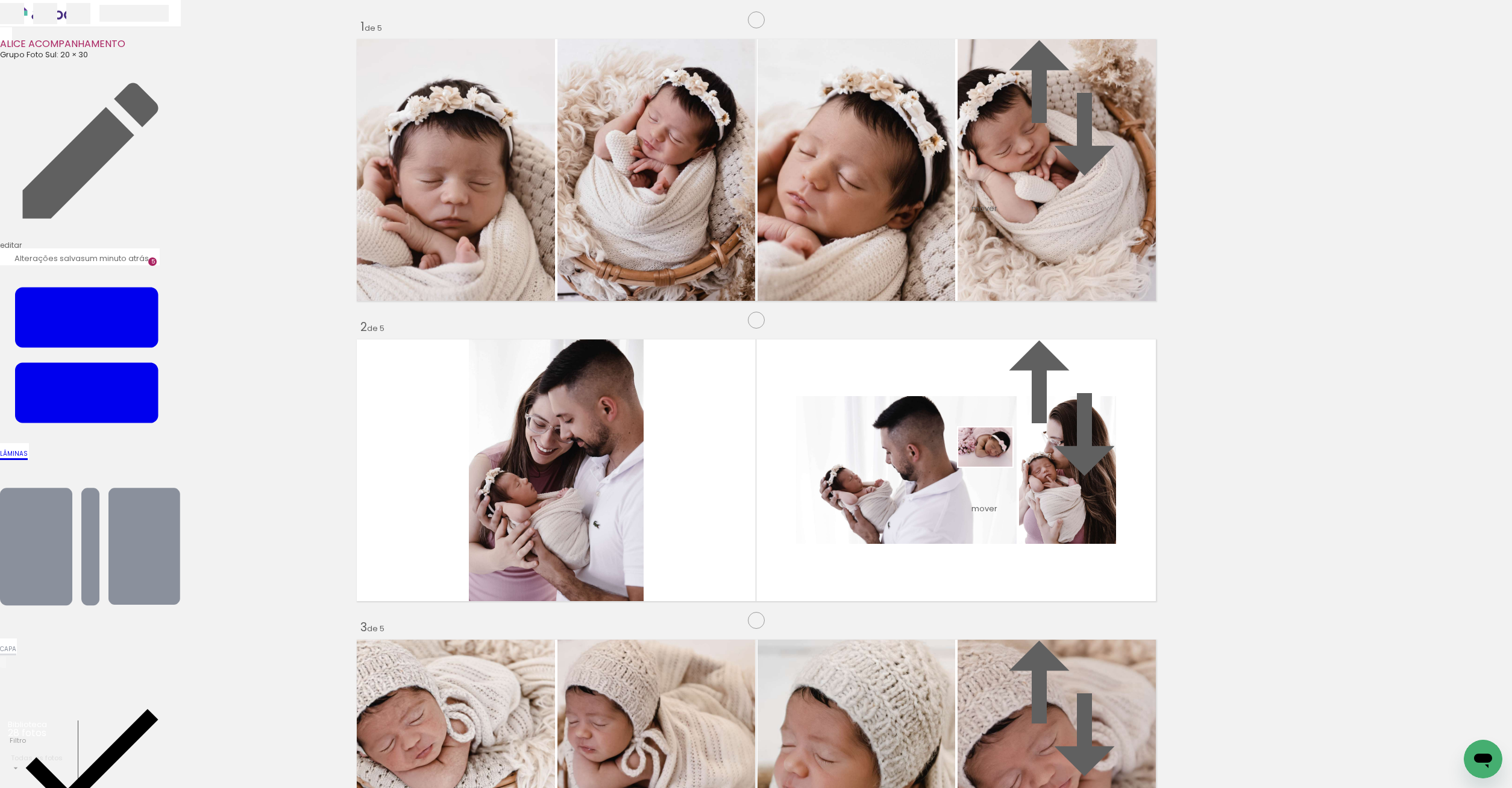
click at [996, 445] on quentale-workspace at bounding box center [756, 394] width 1512 height 788
drag, startPoint x: 1068, startPoint y: 739, endPoint x: 1055, endPoint y: 539, distance: 200.4
click at [1055, 539] on quentale-workspace at bounding box center [756, 394] width 1512 height 788
drag, startPoint x: 1132, startPoint y: 753, endPoint x: 1135, endPoint y: 685, distance: 68.1
click at [1039, 467] on quentale-workspace at bounding box center [756, 394] width 1512 height 788
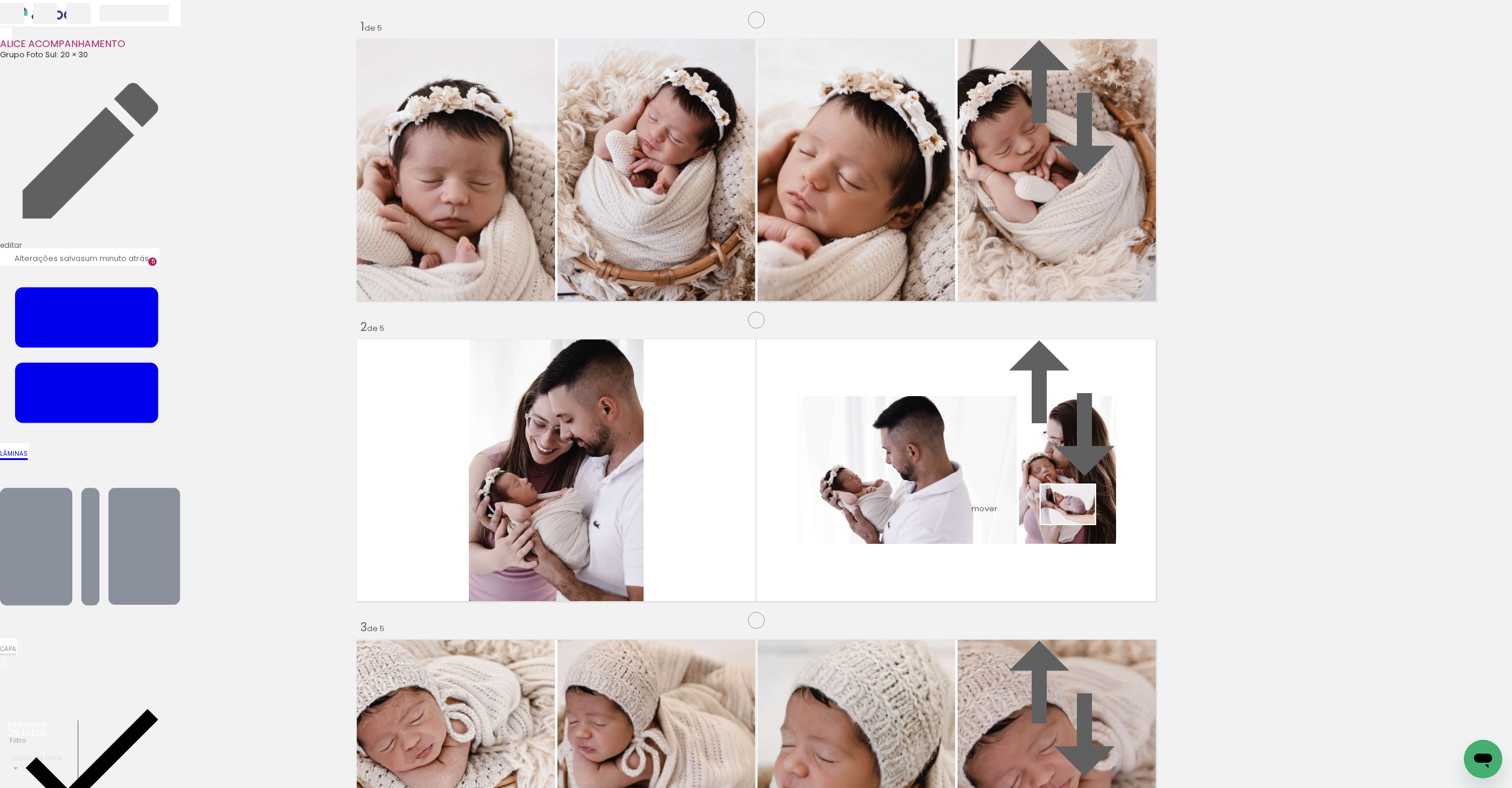
drag, startPoint x: 1191, startPoint y: 743, endPoint x: 1090, endPoint y: 520, distance: 244.8
click at [1075, 515] on quentale-workspace at bounding box center [756, 394] width 1512 height 788
drag, startPoint x: 1253, startPoint y: 750, endPoint x: 879, endPoint y: 487, distance: 457.2
click at [879, 487] on quentale-workspace at bounding box center [756, 394] width 1512 height 788
drag, startPoint x: 775, startPoint y: 534, endPoint x: 652, endPoint y: 661, distance: 176.8
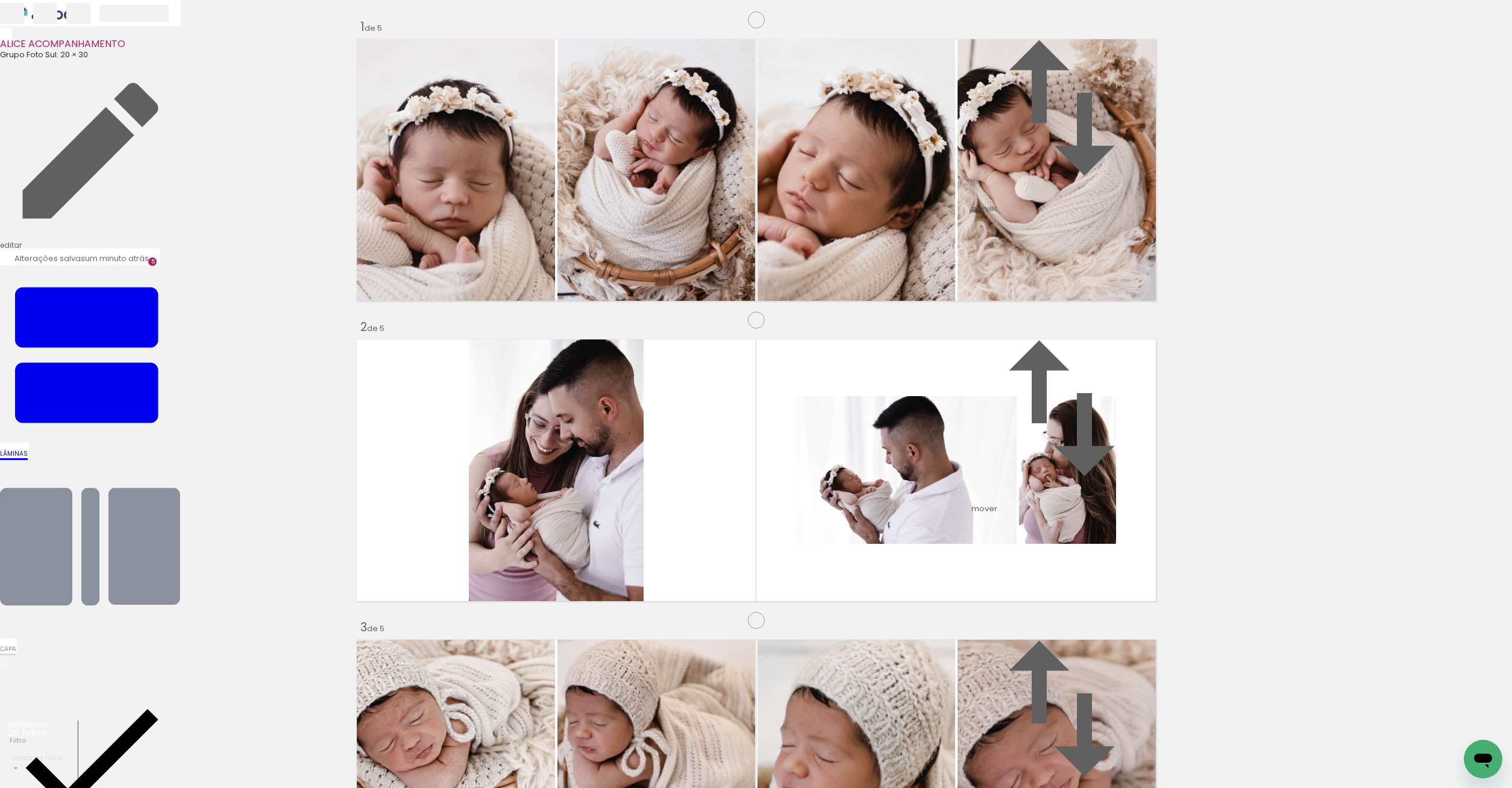
drag, startPoint x: 1055, startPoint y: 753, endPoint x: 1029, endPoint y: 174, distance: 579.6
click at [1029, 174] on quentale-workspace at bounding box center [756, 394] width 1512 height 788
drag, startPoint x: 1328, startPoint y: 762, endPoint x: 1072, endPoint y: 493, distance: 371.3
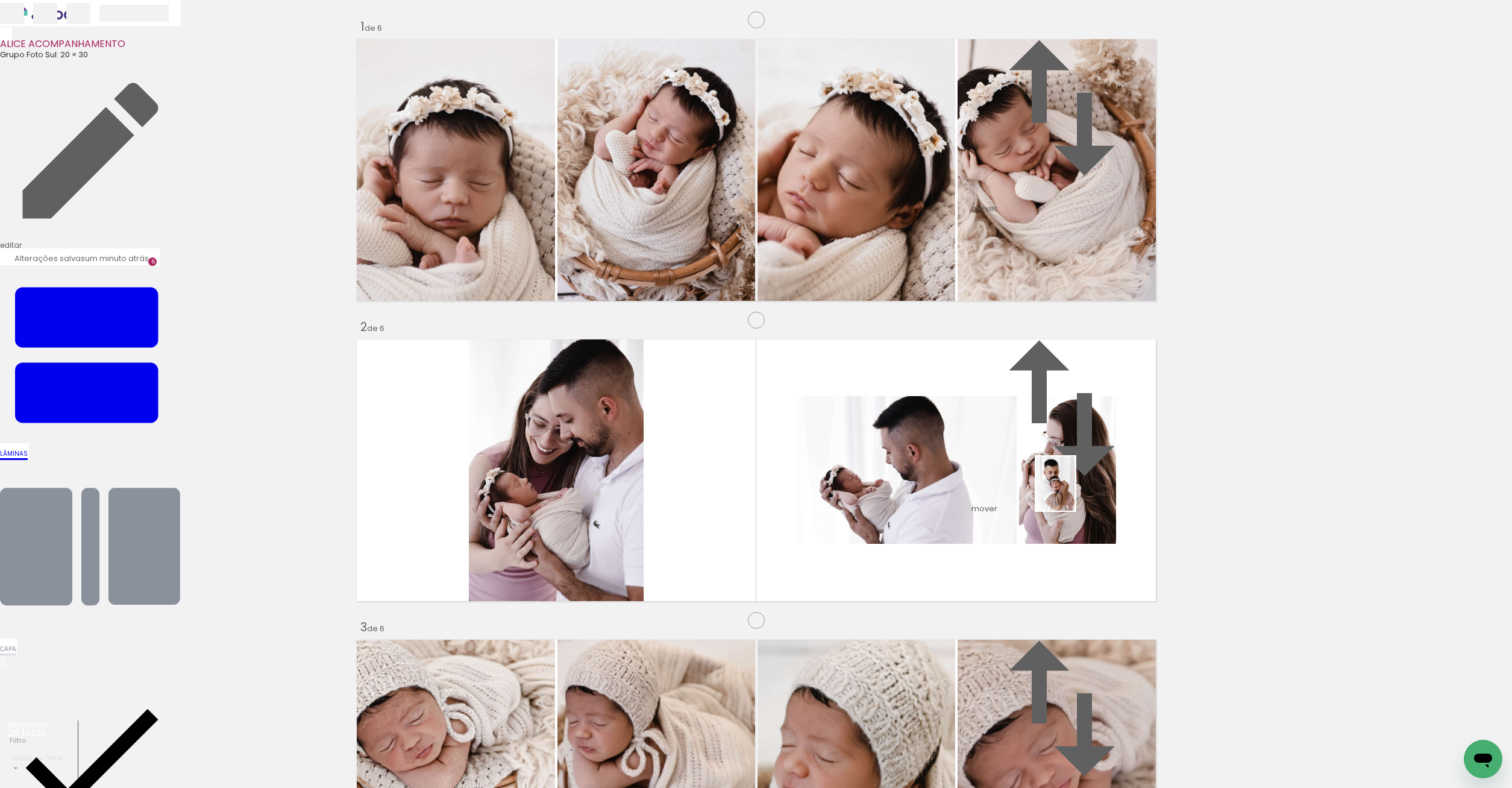
click at [1072, 493] on quentale-workspace at bounding box center [756, 394] width 1512 height 788
drag
click at [1074, 412] on quentale-workspace at bounding box center [756, 394] width 1512 height 788
click at [1070, 407] on quentale-workspace at bounding box center [756, 394] width 1512 height 788
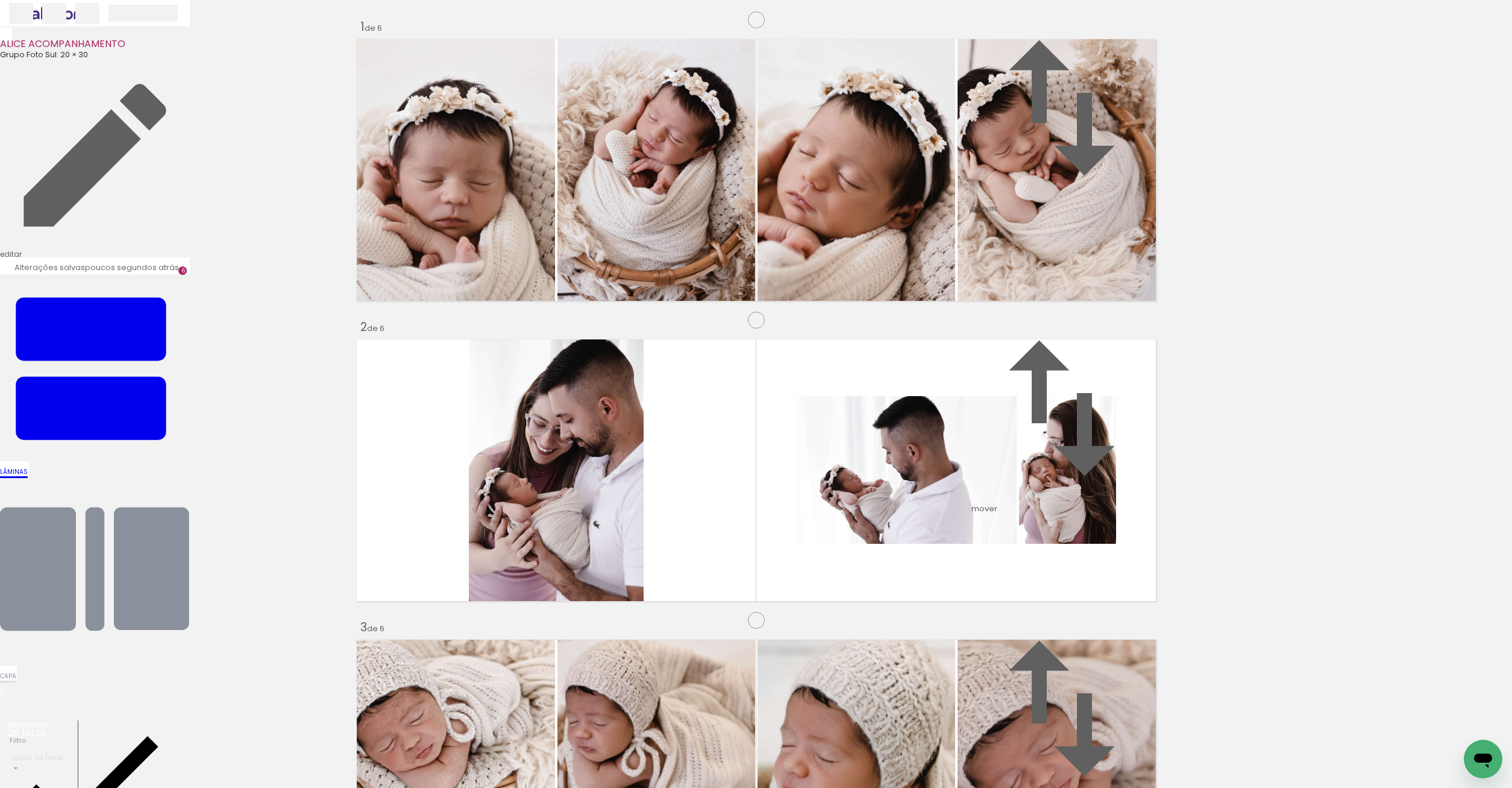
drag, startPoint x: 696, startPoint y: 507, endPoint x: 745, endPoint y: 743, distance: 241.0
click at [745, 743] on quentale-workspace at bounding box center [756, 394] width 1512 height 788
drag, startPoint x: 565, startPoint y: 476, endPoint x: 895, endPoint y: 756, distance: 432.8
click at [895, 756] on quentale-workspace at bounding box center [756, 394] width 1512 height 788
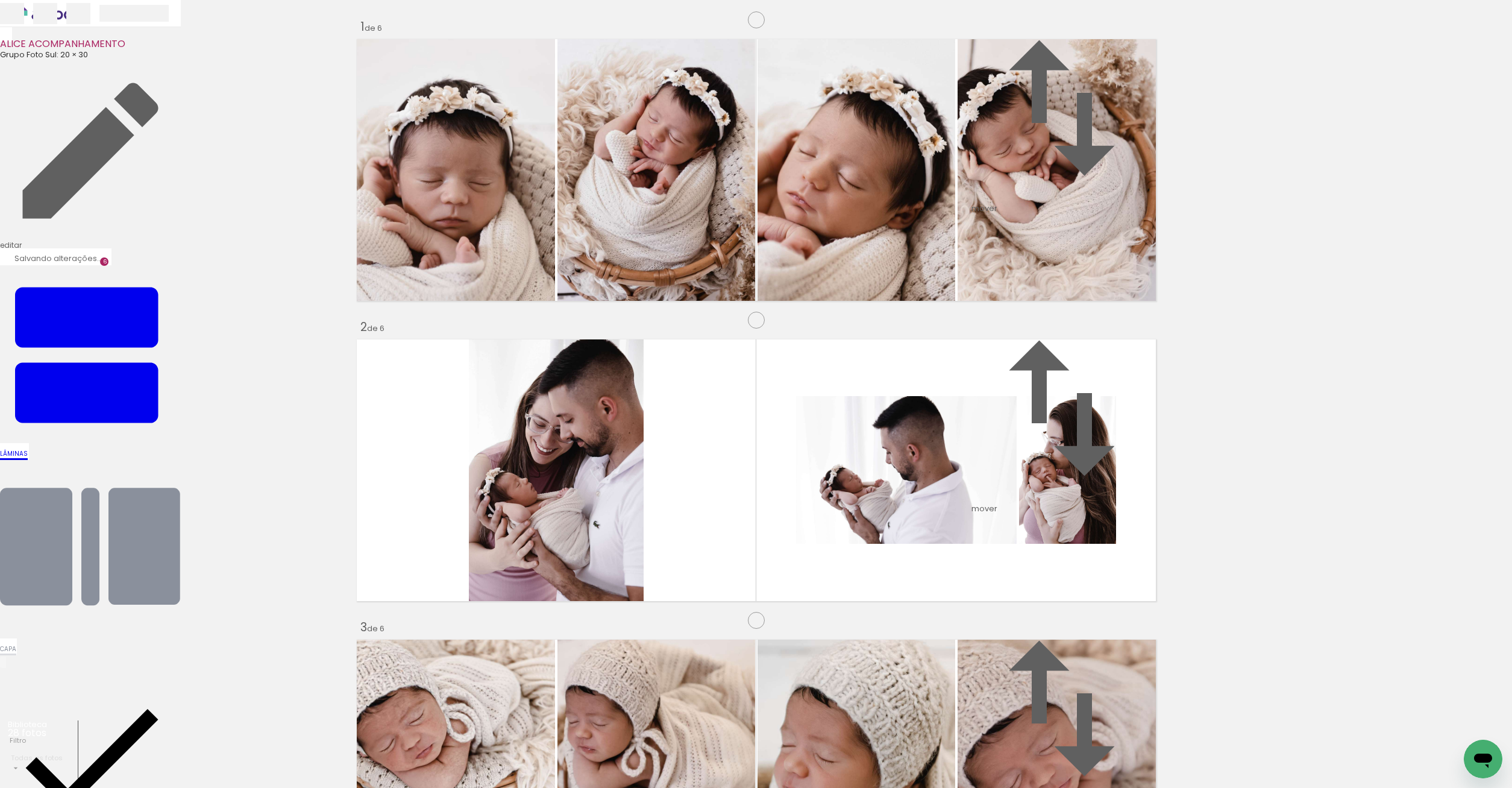
drag, startPoint x: 897, startPoint y: 515, endPoint x: 1038, endPoint y: 754, distance: 277.5
click at [1038, 754] on quentale-workspace at bounding box center [756, 394] width 1512 height 788
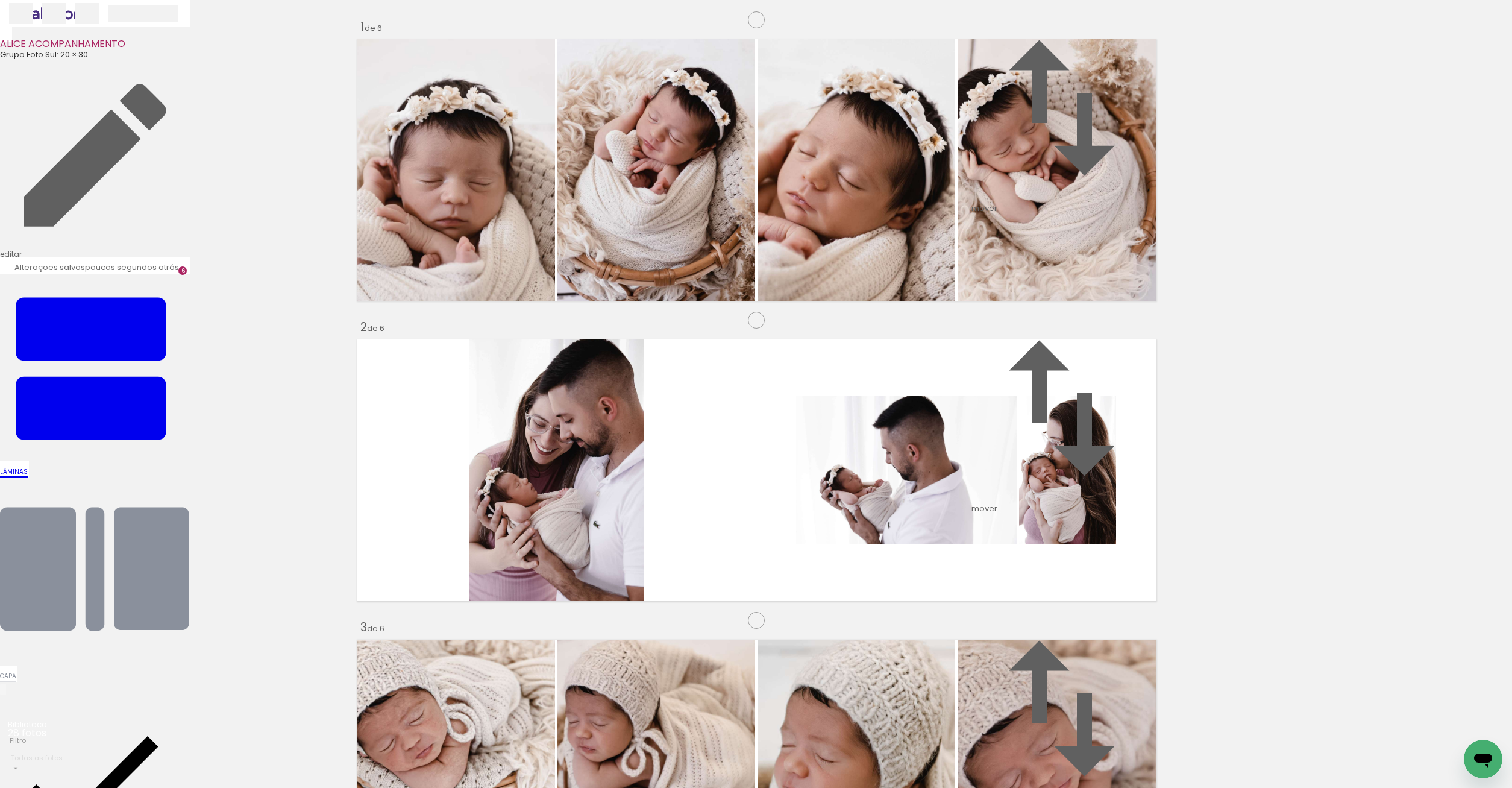
drag, startPoint x: 600, startPoint y: 540, endPoint x: 1204, endPoint y: 782, distance: 650.7
click at [1204, 782] on quentale-workspace at bounding box center [756, 394] width 1512 height 788
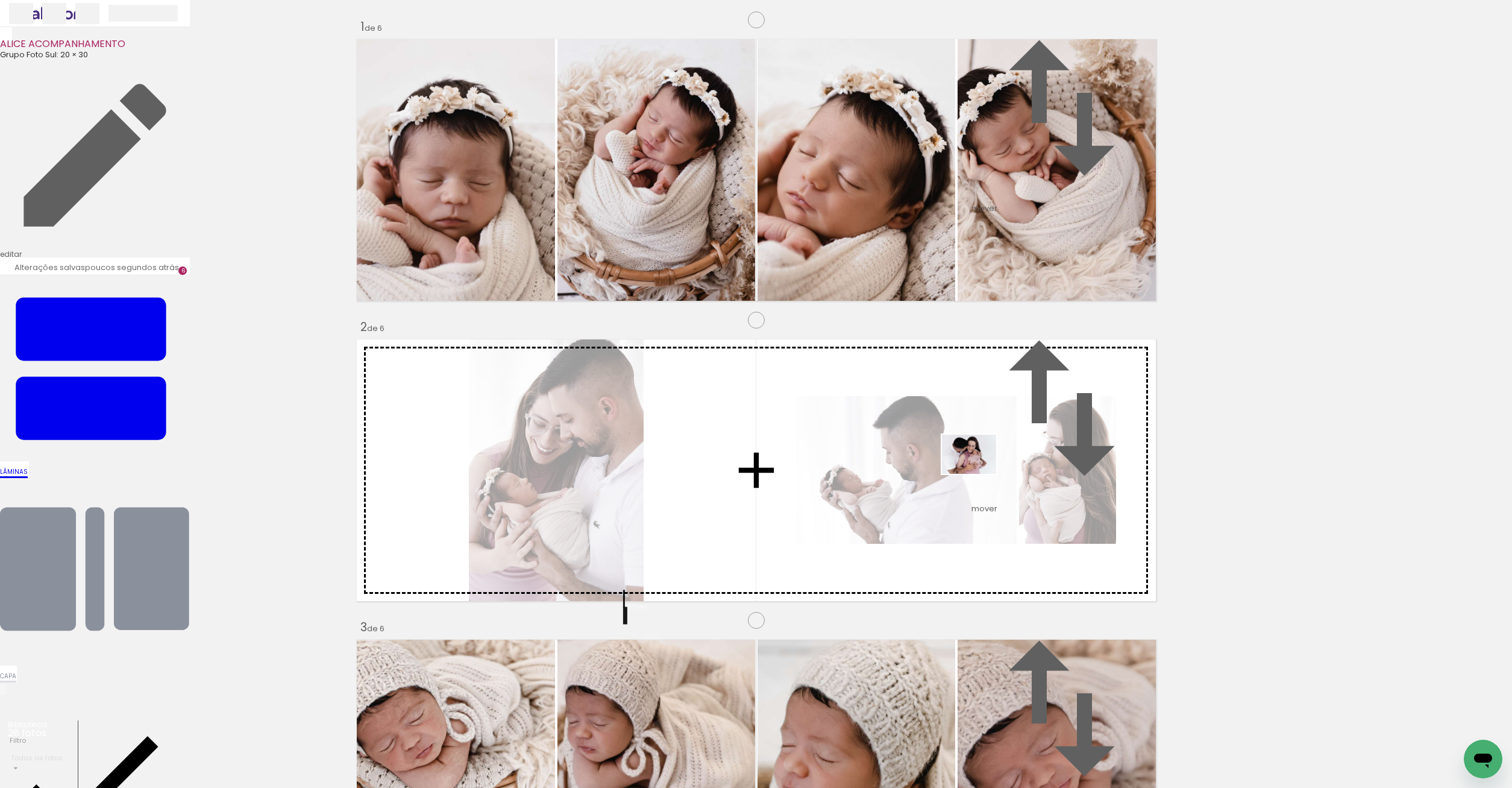
drag, startPoint x: 1145, startPoint y: 757, endPoint x: 1237, endPoint y: 592, distance: 188.9
click at [981, 472] on quentale-workspace at bounding box center [756, 394] width 1512 height 788
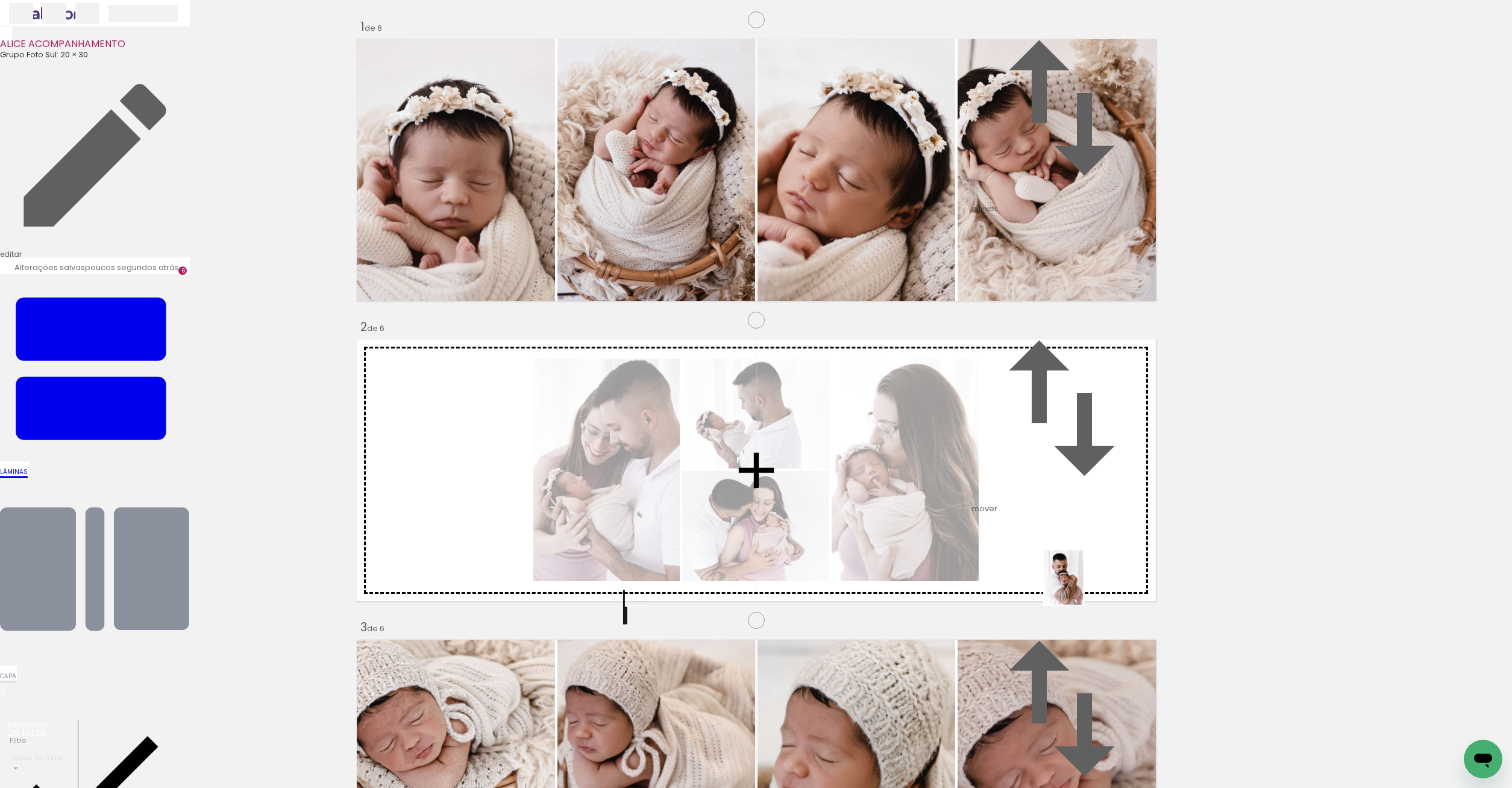
drag, startPoint x: 1344, startPoint y: 733, endPoint x: 1081, endPoint y: 587, distance: 300.8
click at [1081, 587] on quentale-workspace at bounding box center [756, 394] width 1512 height 788
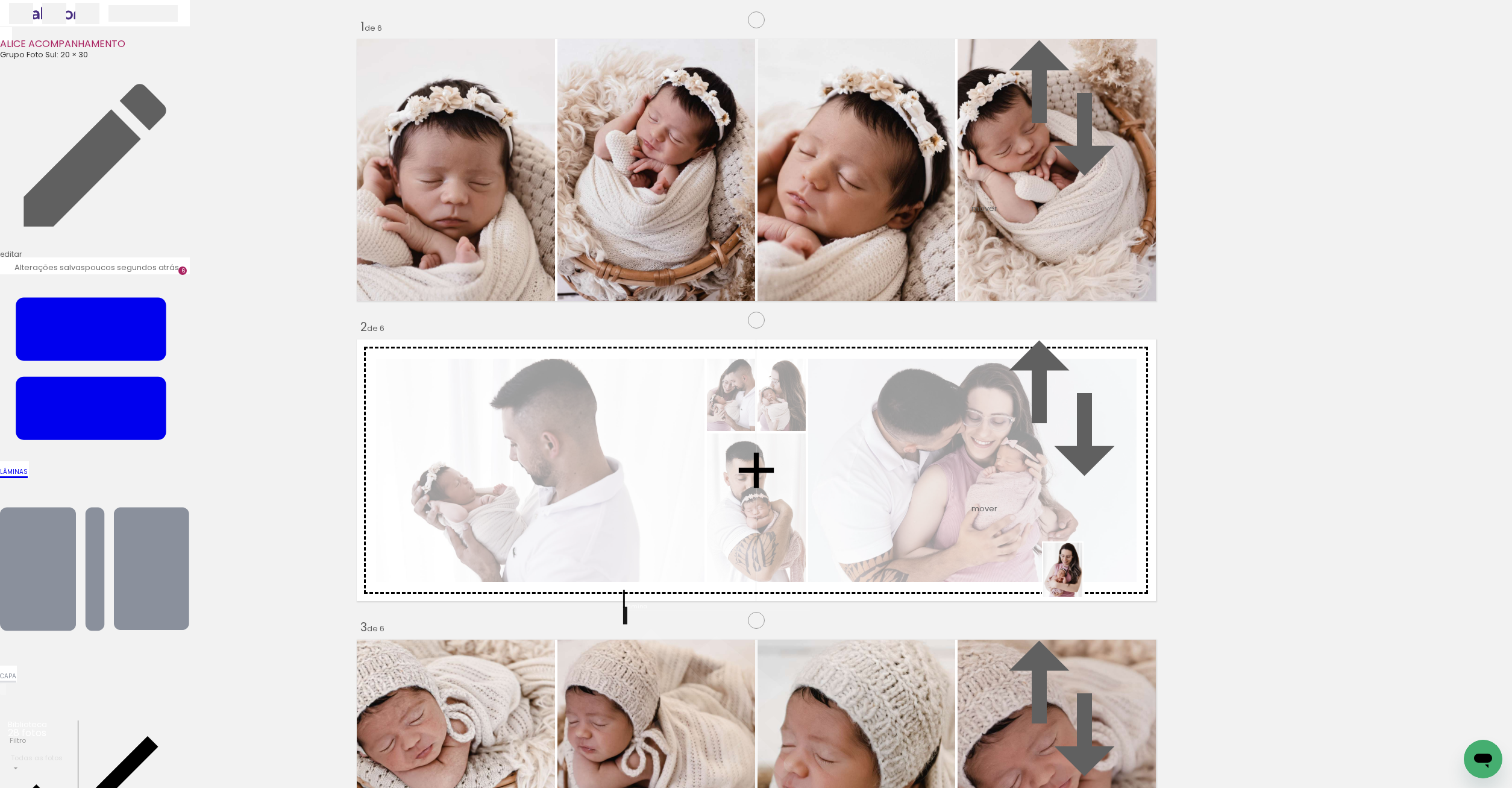
drag, startPoint x: 1392, startPoint y: 745, endPoint x: 1075, endPoint y: 574, distance: 360.2
click at [1075, 574] on quentale-workspace at bounding box center [756, 394] width 1512 height 788
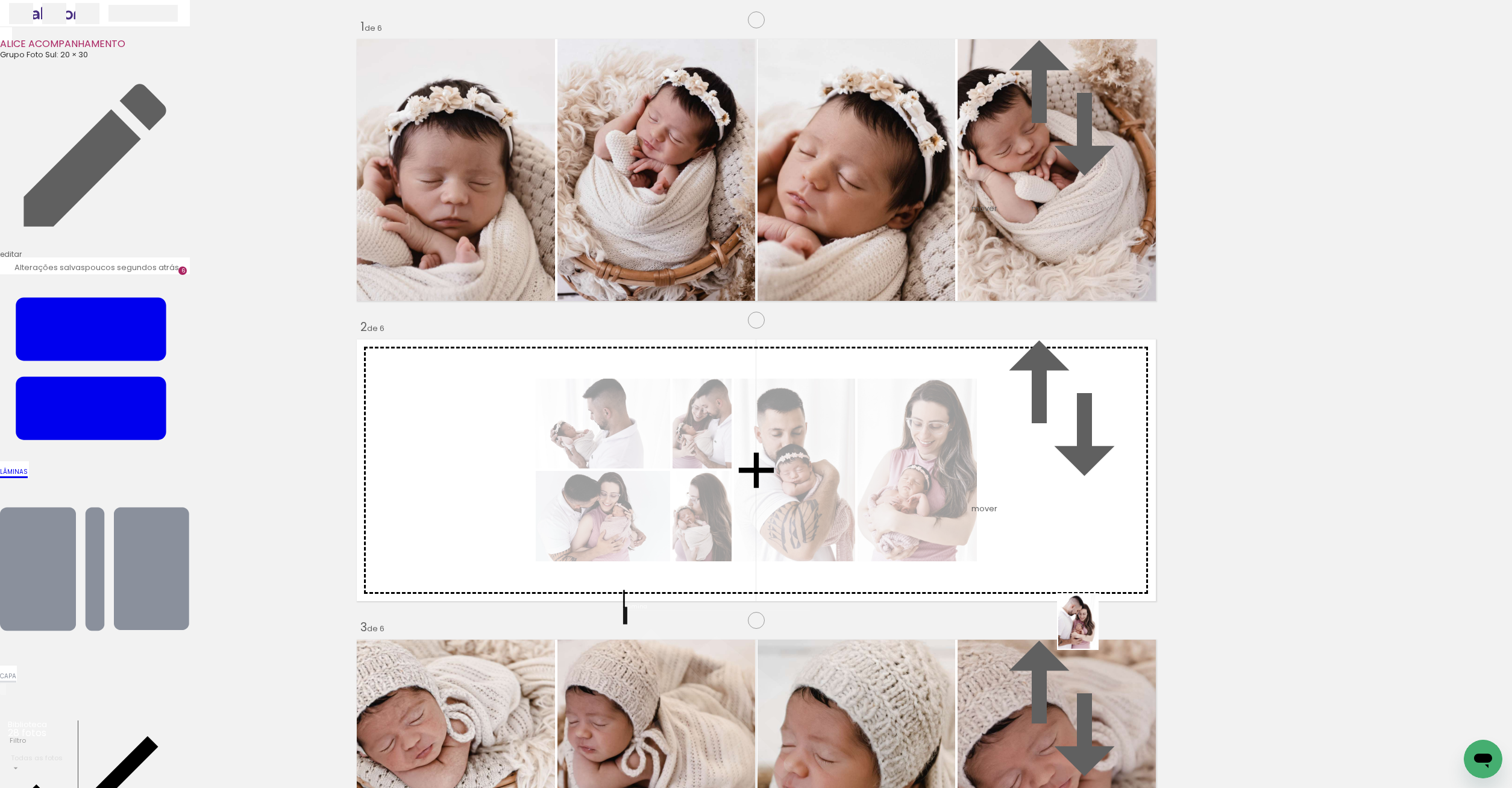
drag, startPoint x: 1457, startPoint y: 735, endPoint x: 1080, endPoint y: 578, distance: 408.4
click at [1078, 579] on quentale-workspace at bounding box center [756, 394] width 1512 height 788
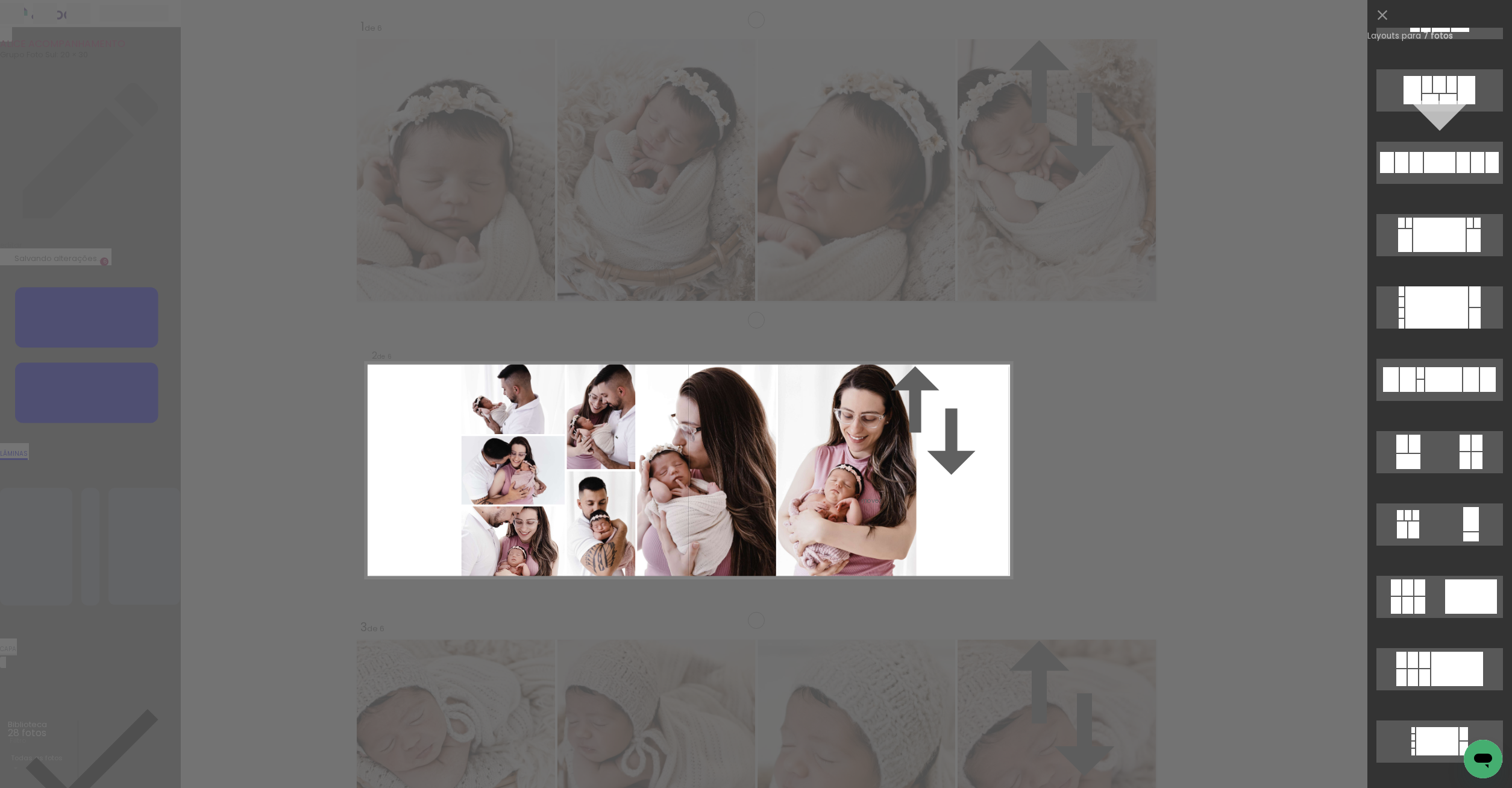
scroll to position [1830, 0]
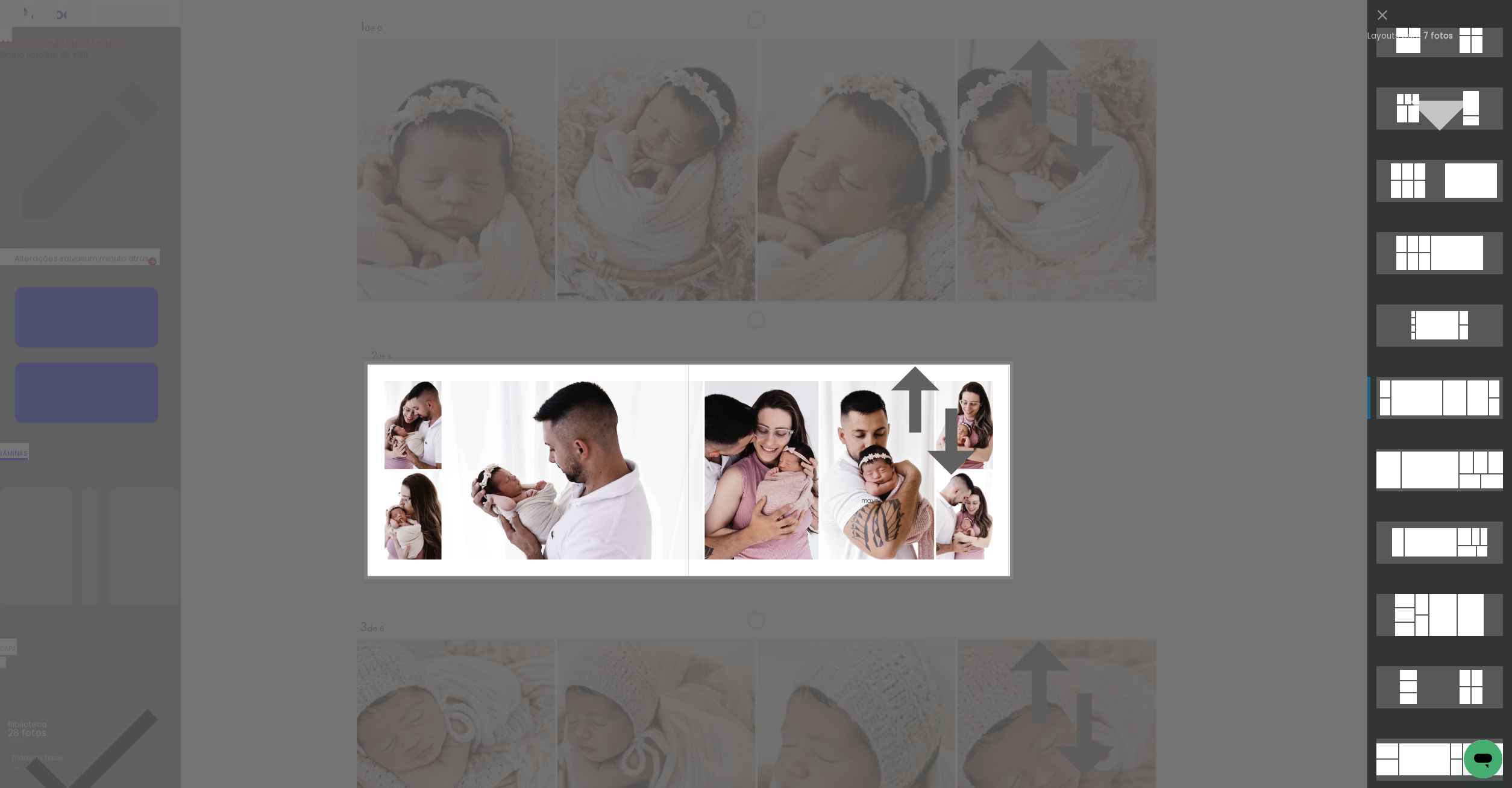
click at [1484, 407] on div at bounding box center [1477, 397] width 21 height 35
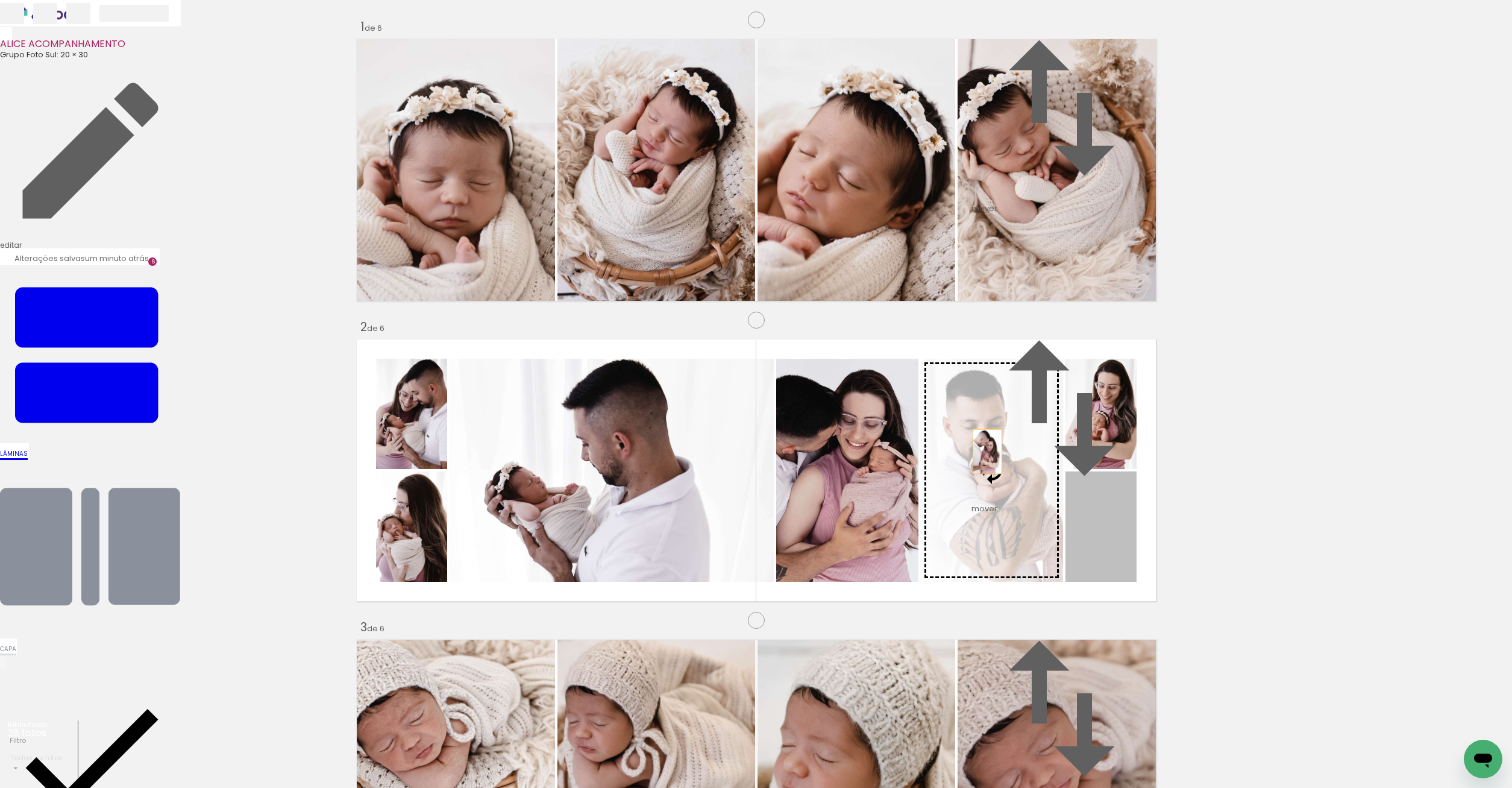
drag, startPoint x: 1125, startPoint y: 438, endPoint x: 987, endPoint y: 368, distance: 154.7
click at [0, 0] on slot at bounding box center [0, 0] width 0 height 0
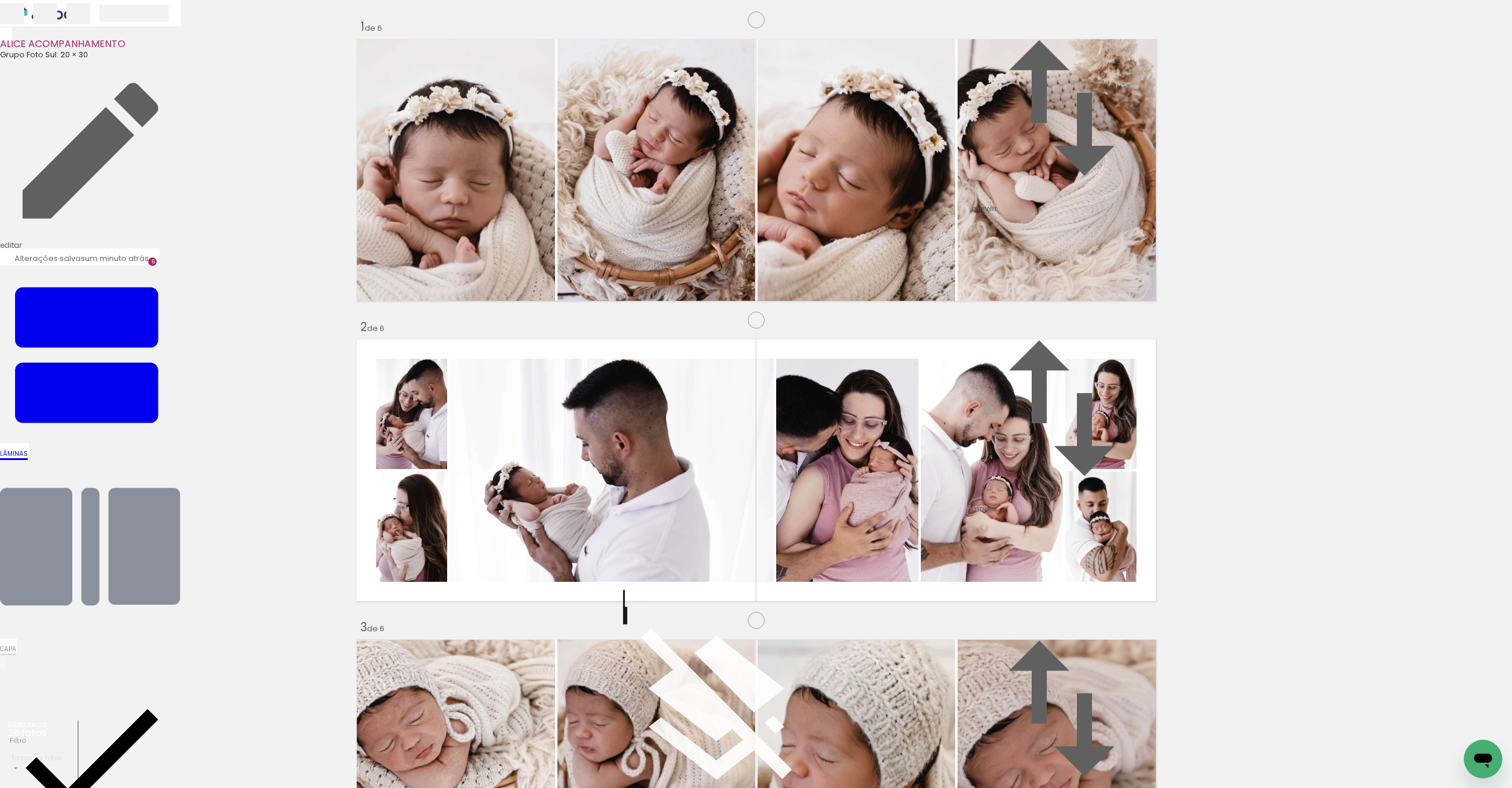
scroll to position [477, 0]
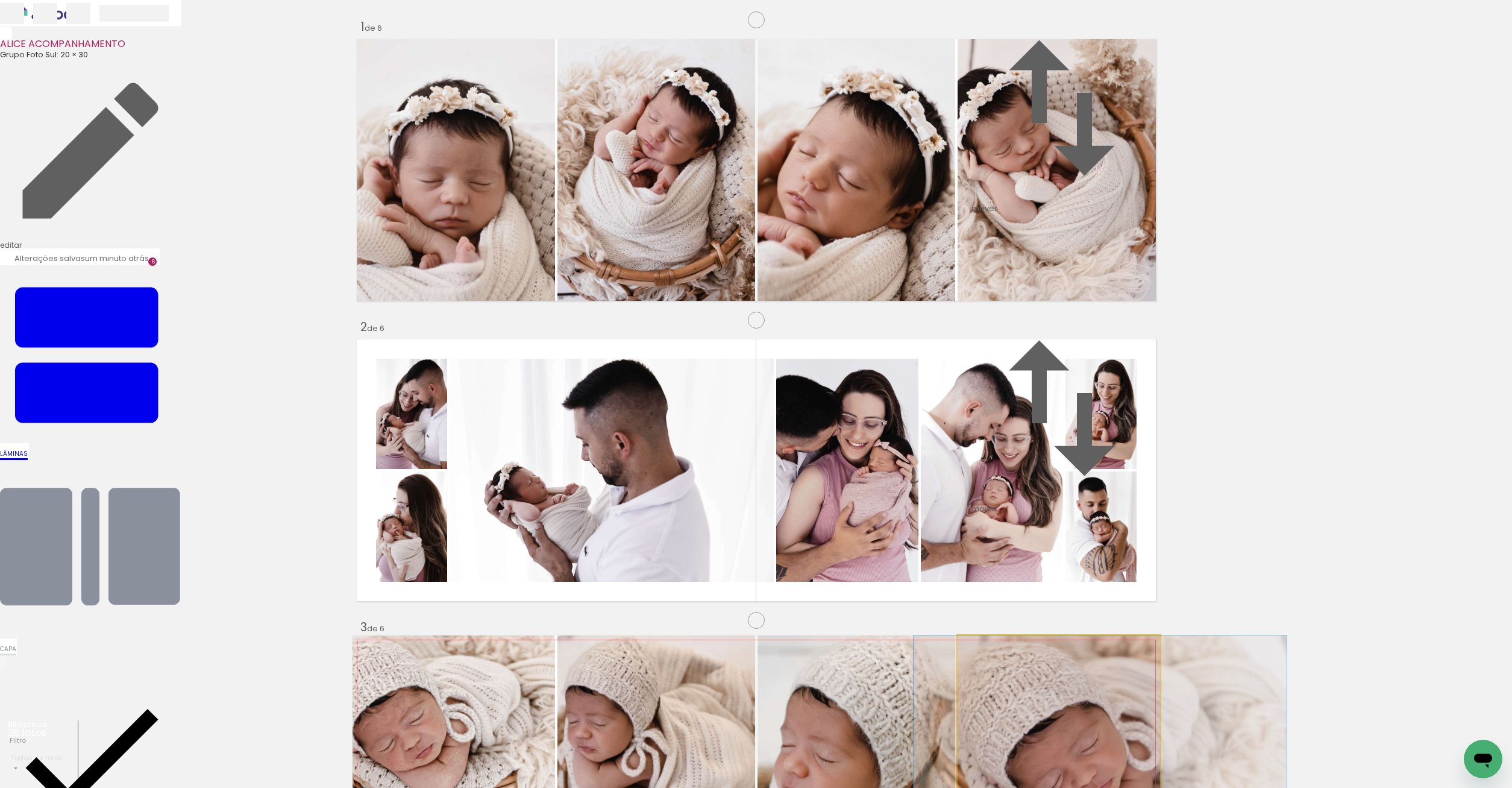
drag, startPoint x: 992, startPoint y: 365, endPoint x: 1033, endPoint y: 371, distance: 41.4
click at [1033, 635] on album-spread "3 de 6" at bounding box center [756, 770] width 808 height 270
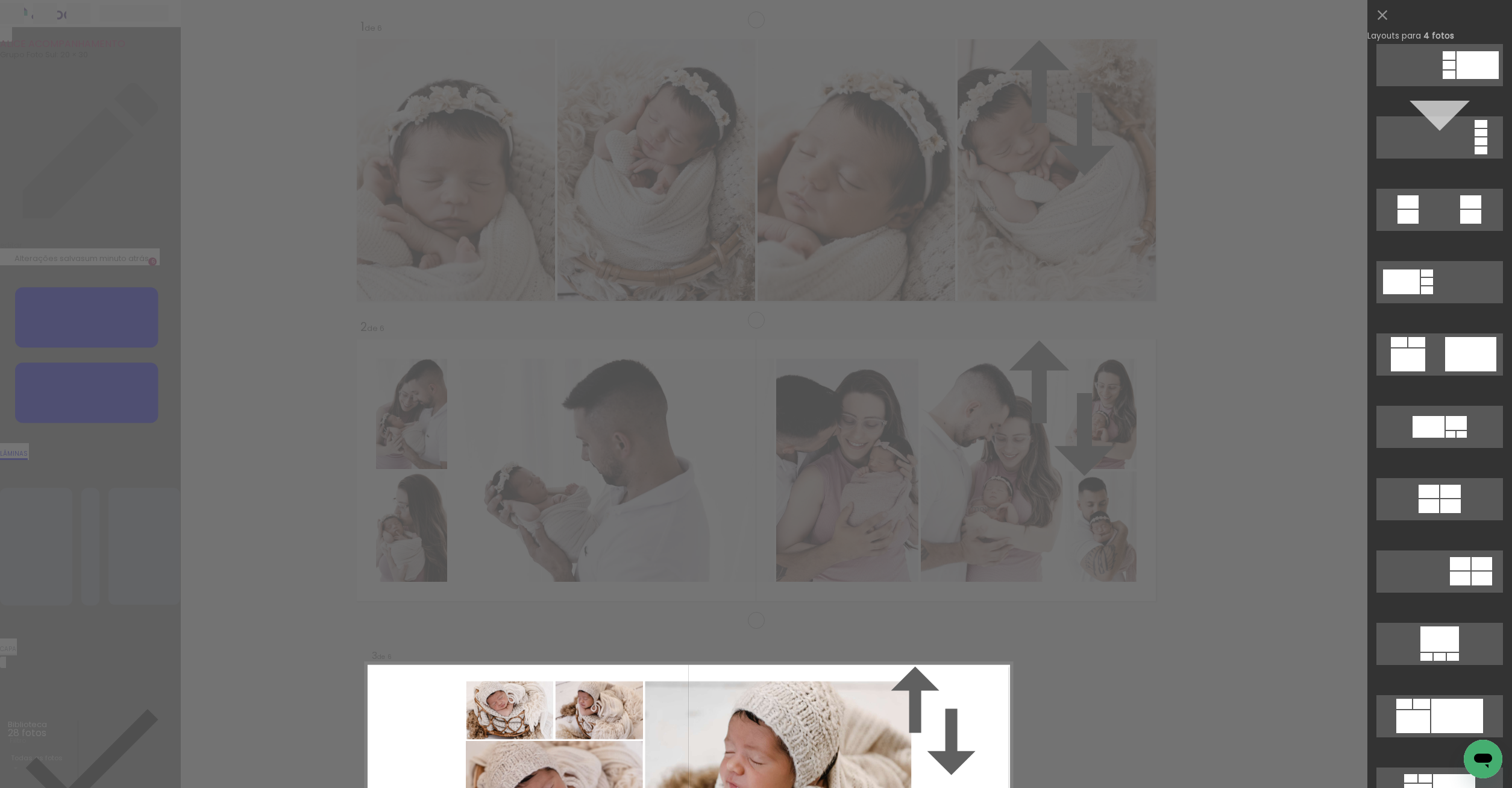
scroll to position [666, 0]
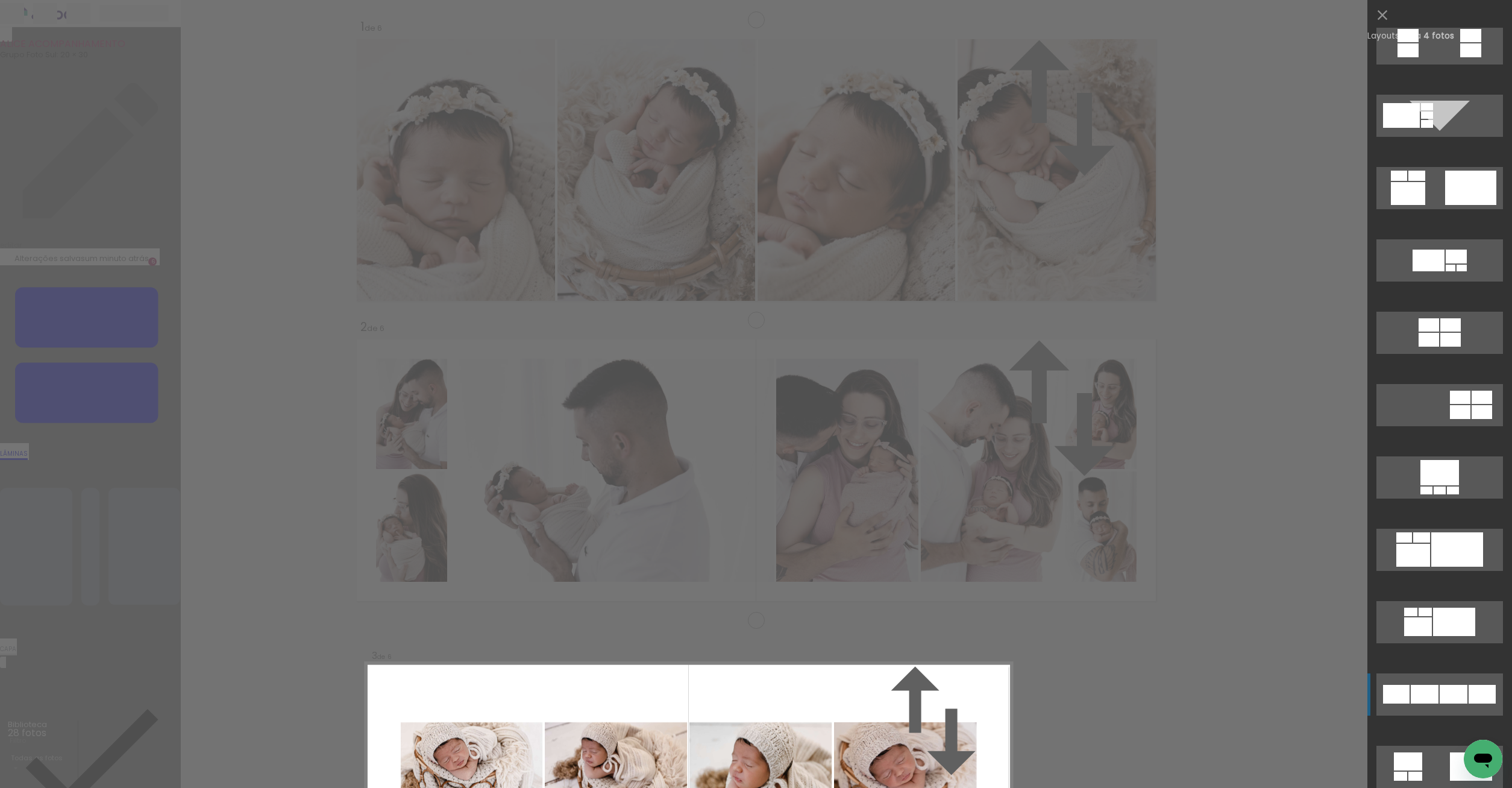
click at [1438, 698] on div at bounding box center [1424, 694] width 28 height 18
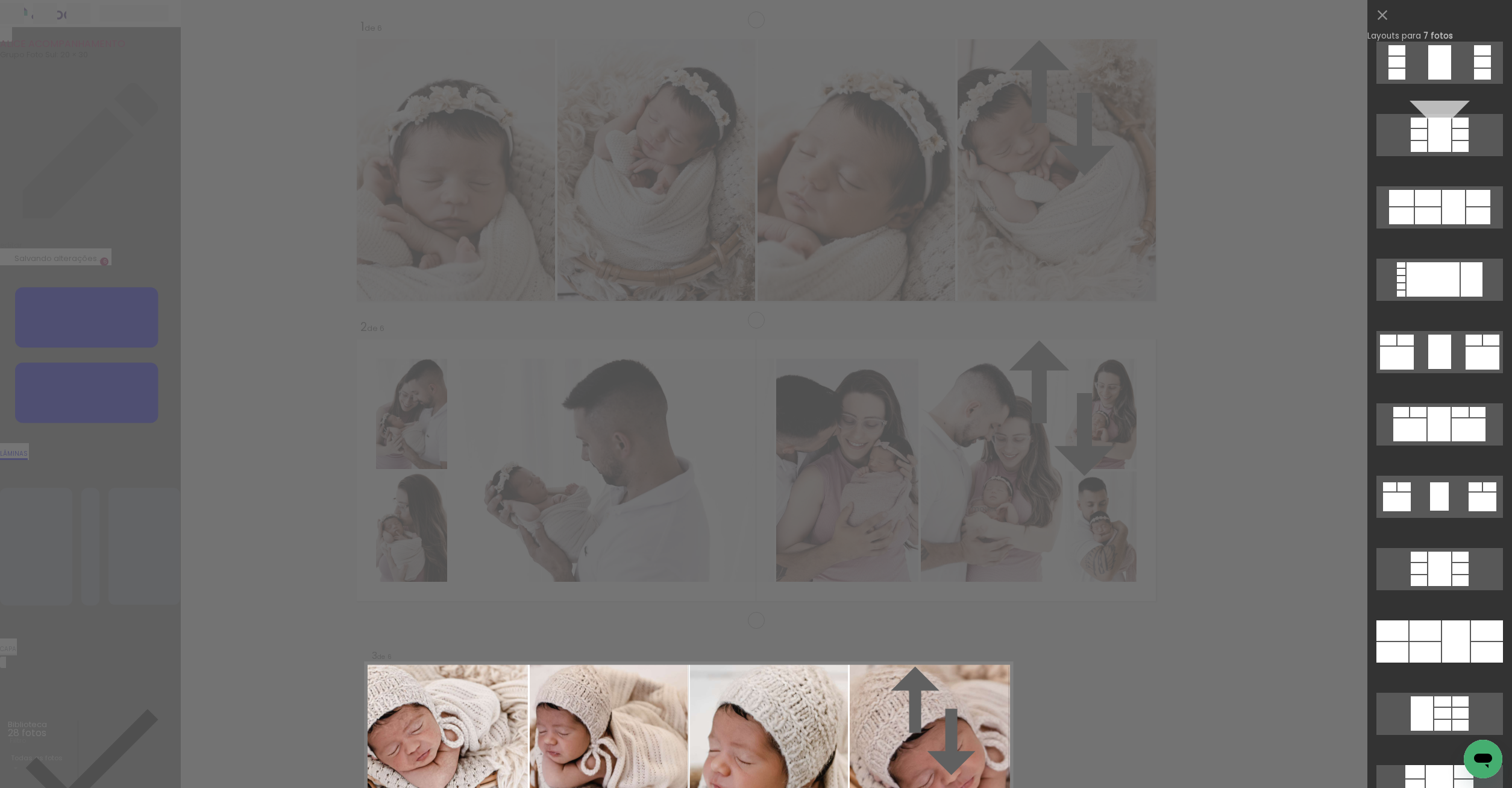
scroll to position [749, 0]
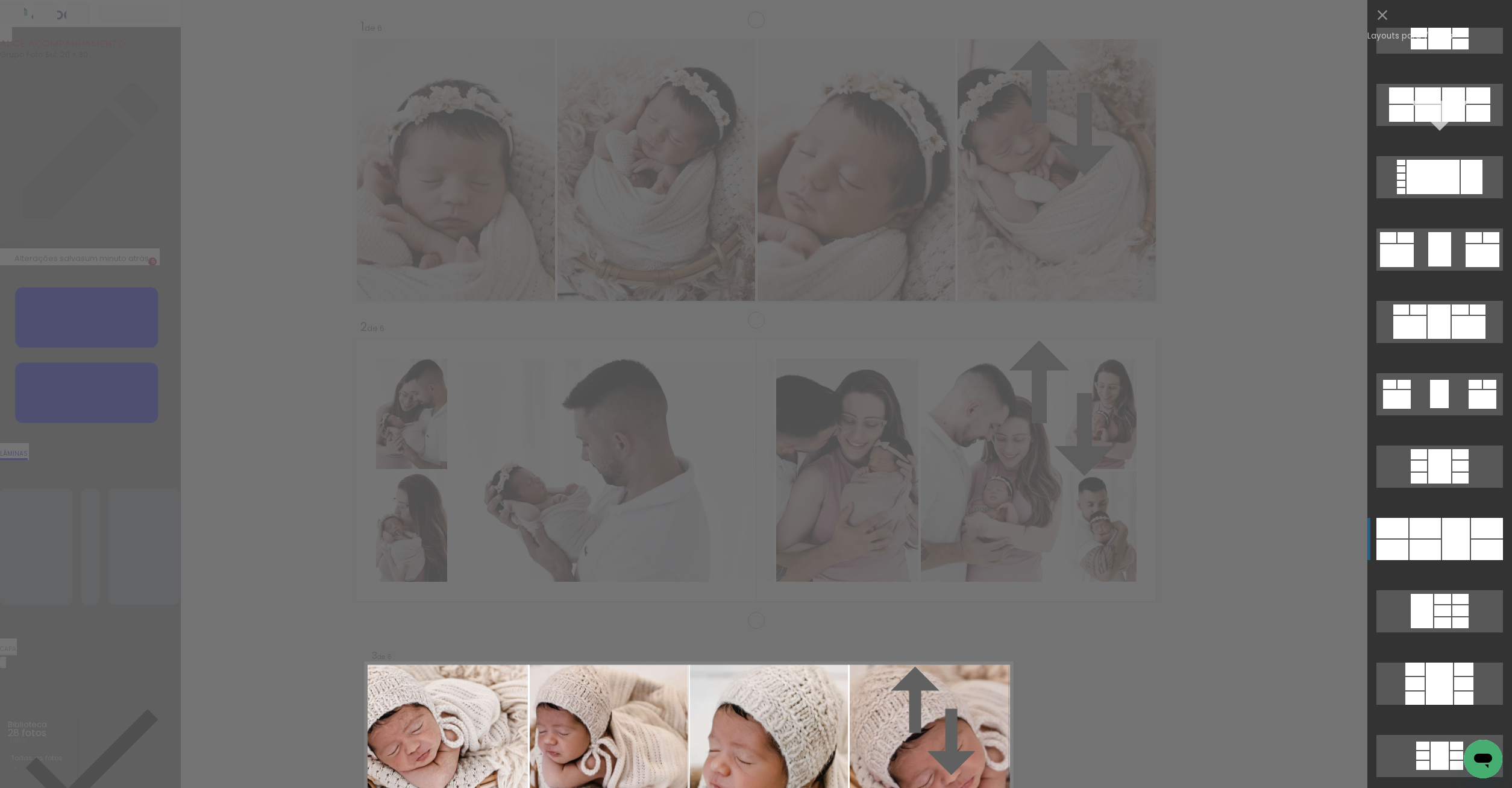
click at [1444, 557] on div at bounding box center [1456, 538] width 28 height 42
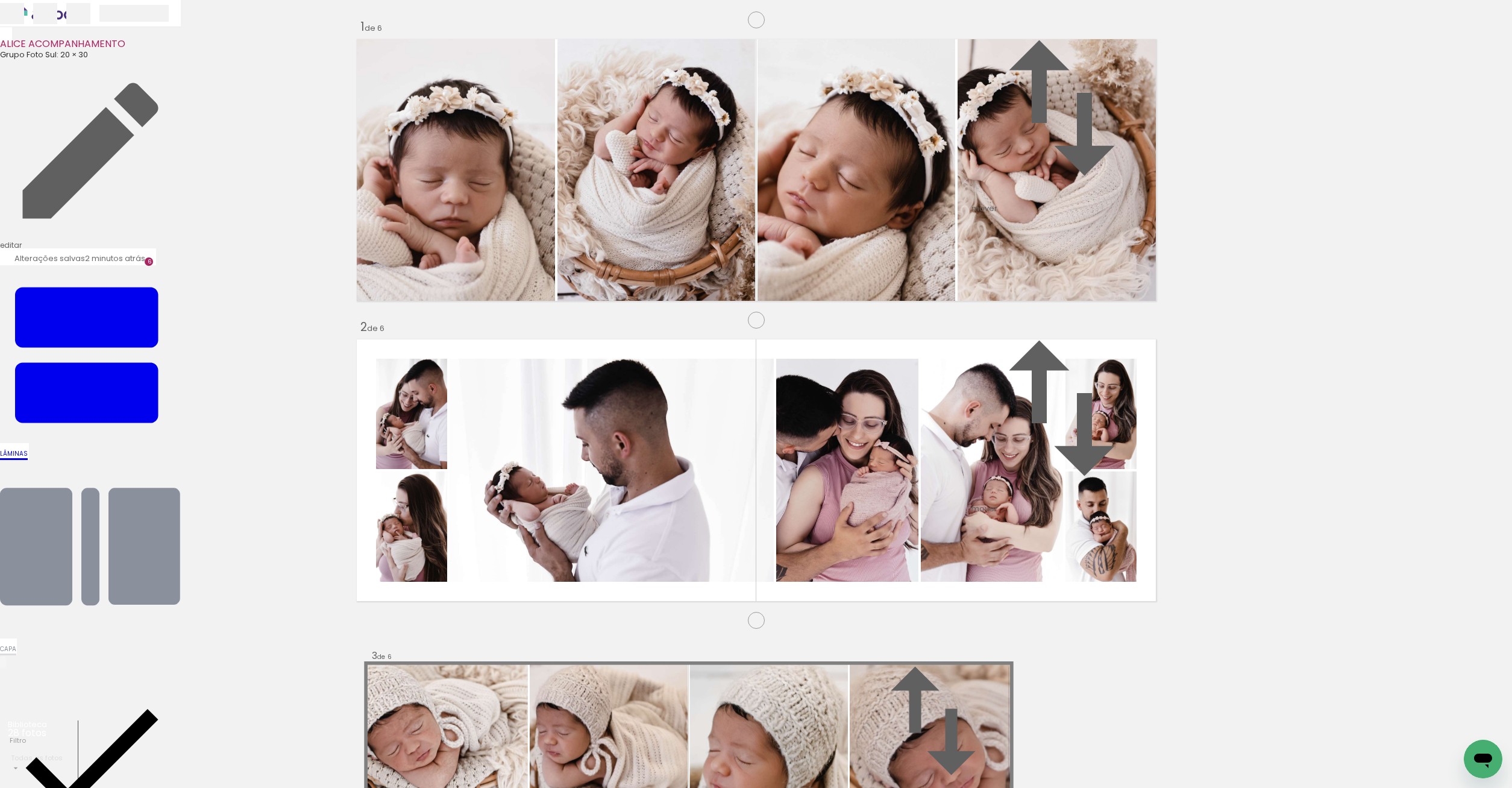
scroll to position [495, 0]
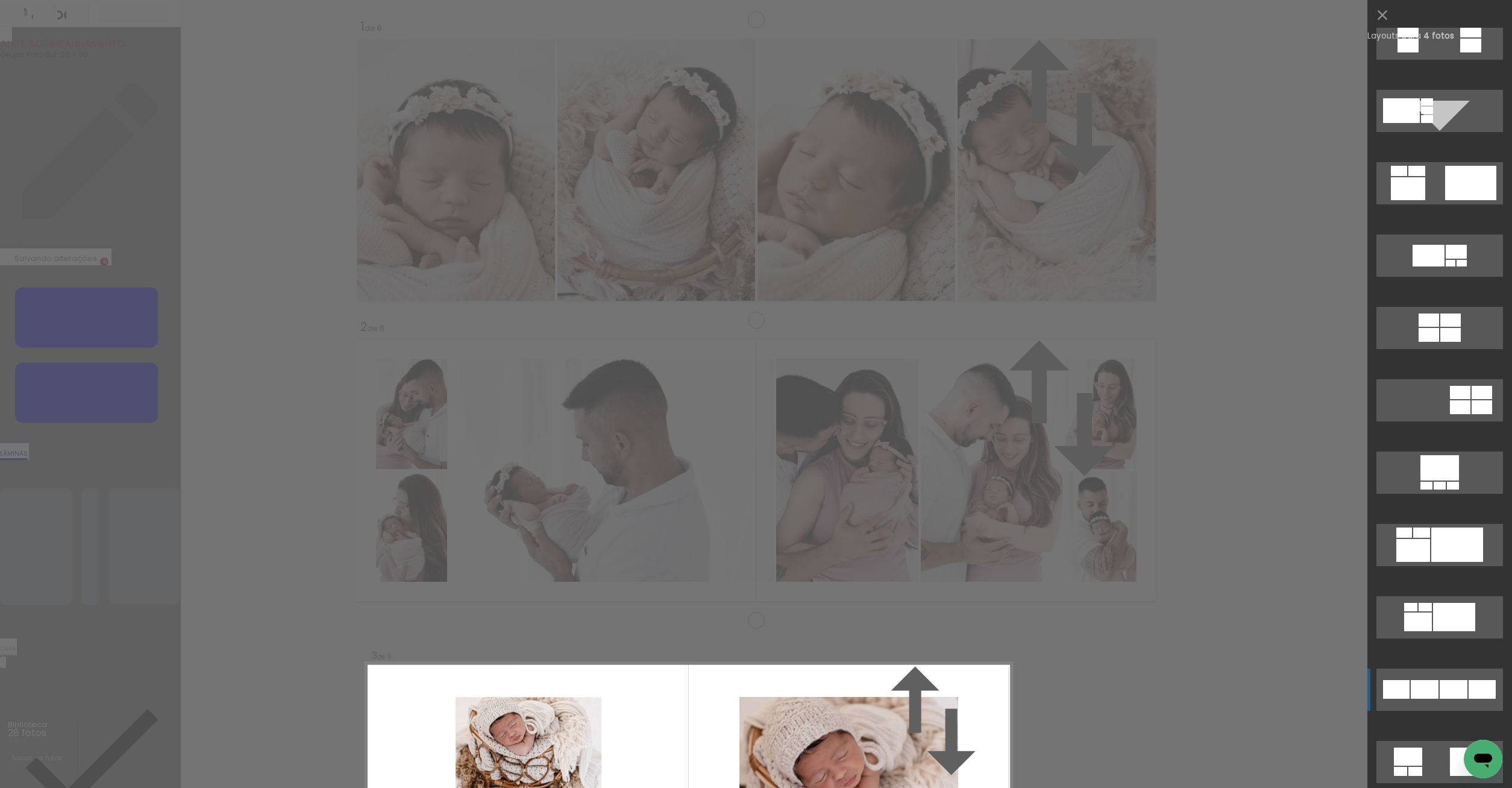
scroll to position [832, 0]
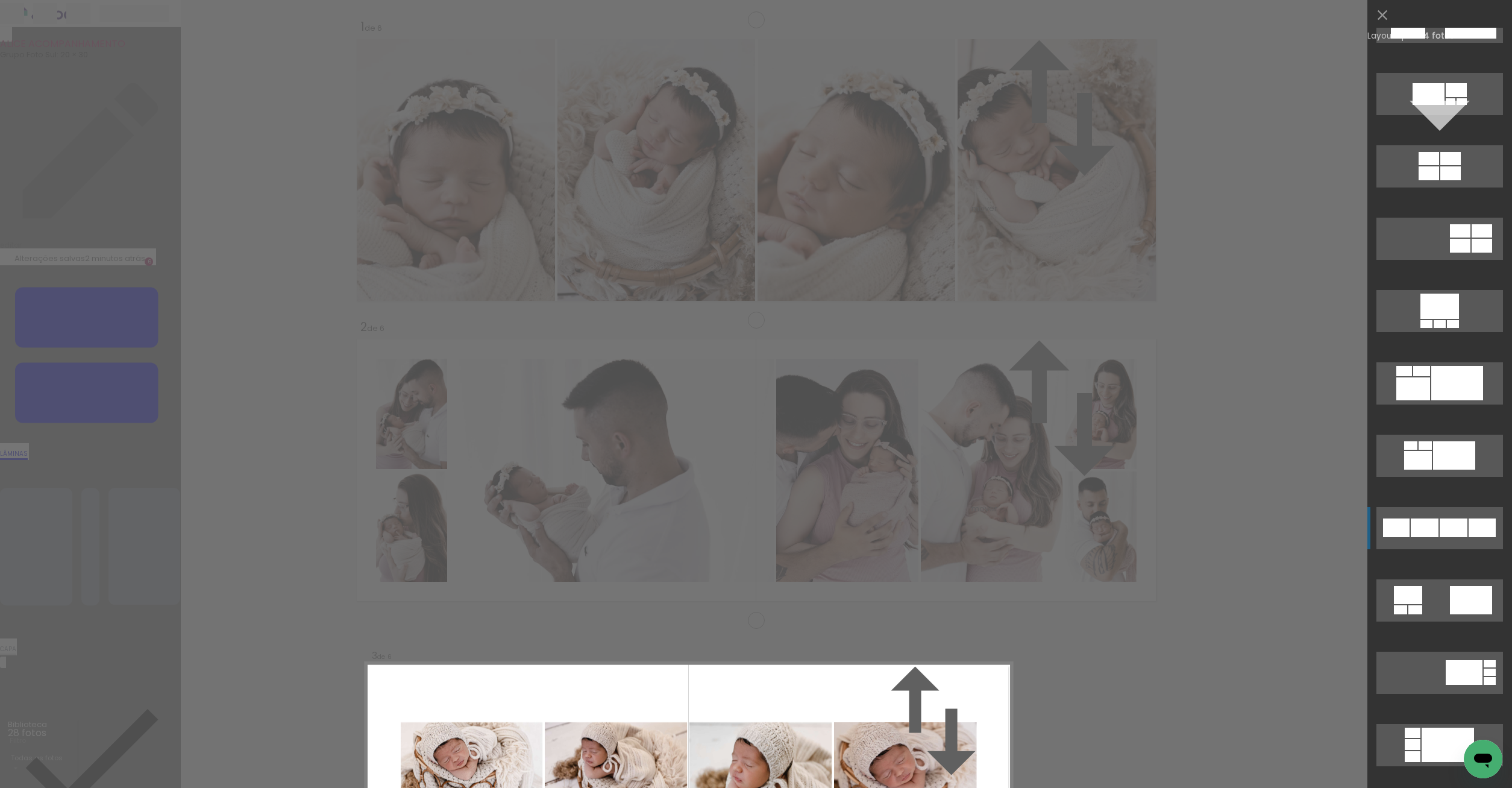
click at [1430, 531] on div at bounding box center [1424, 527] width 28 height 18
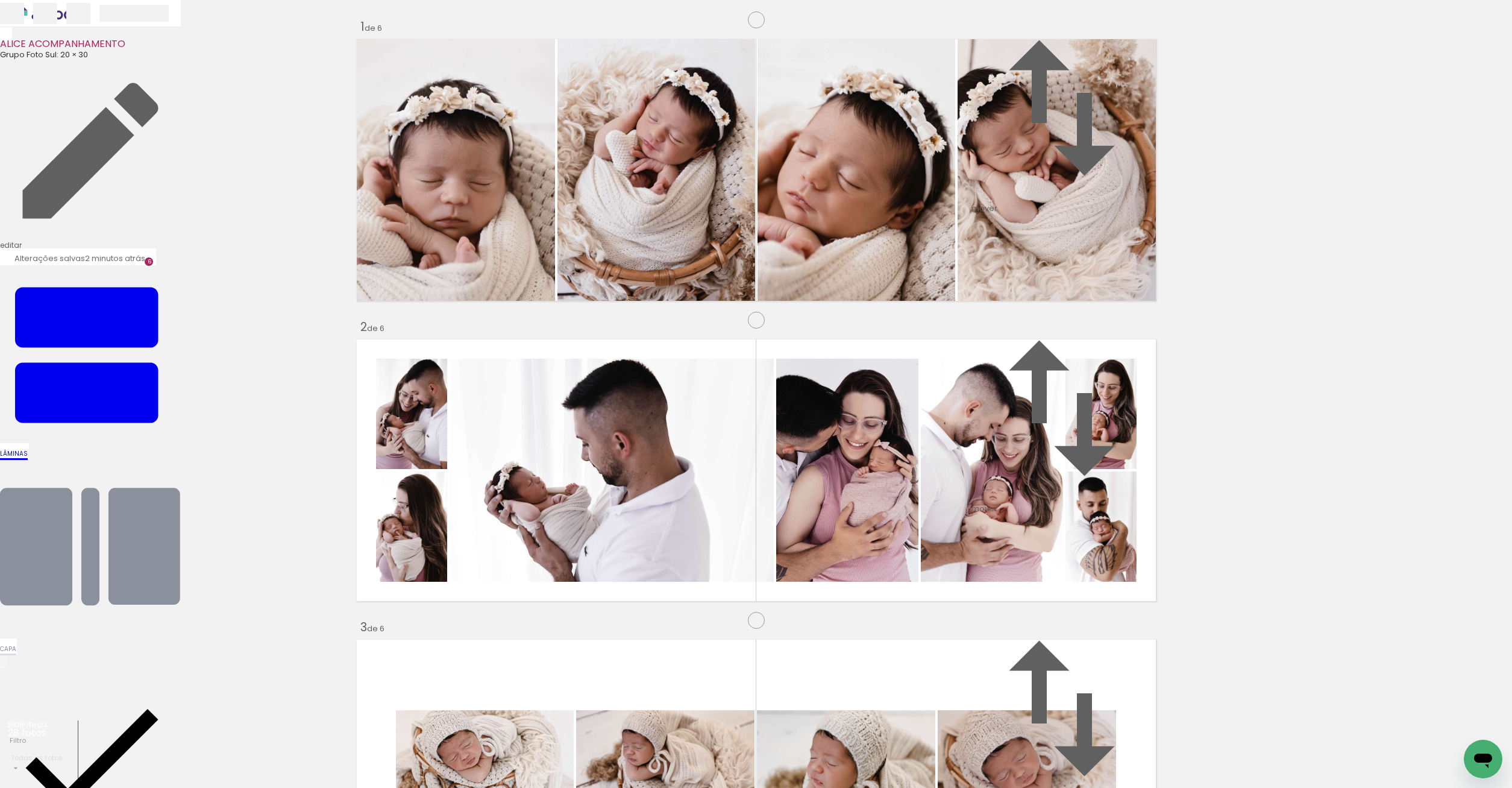
scroll to position [1109, 0]
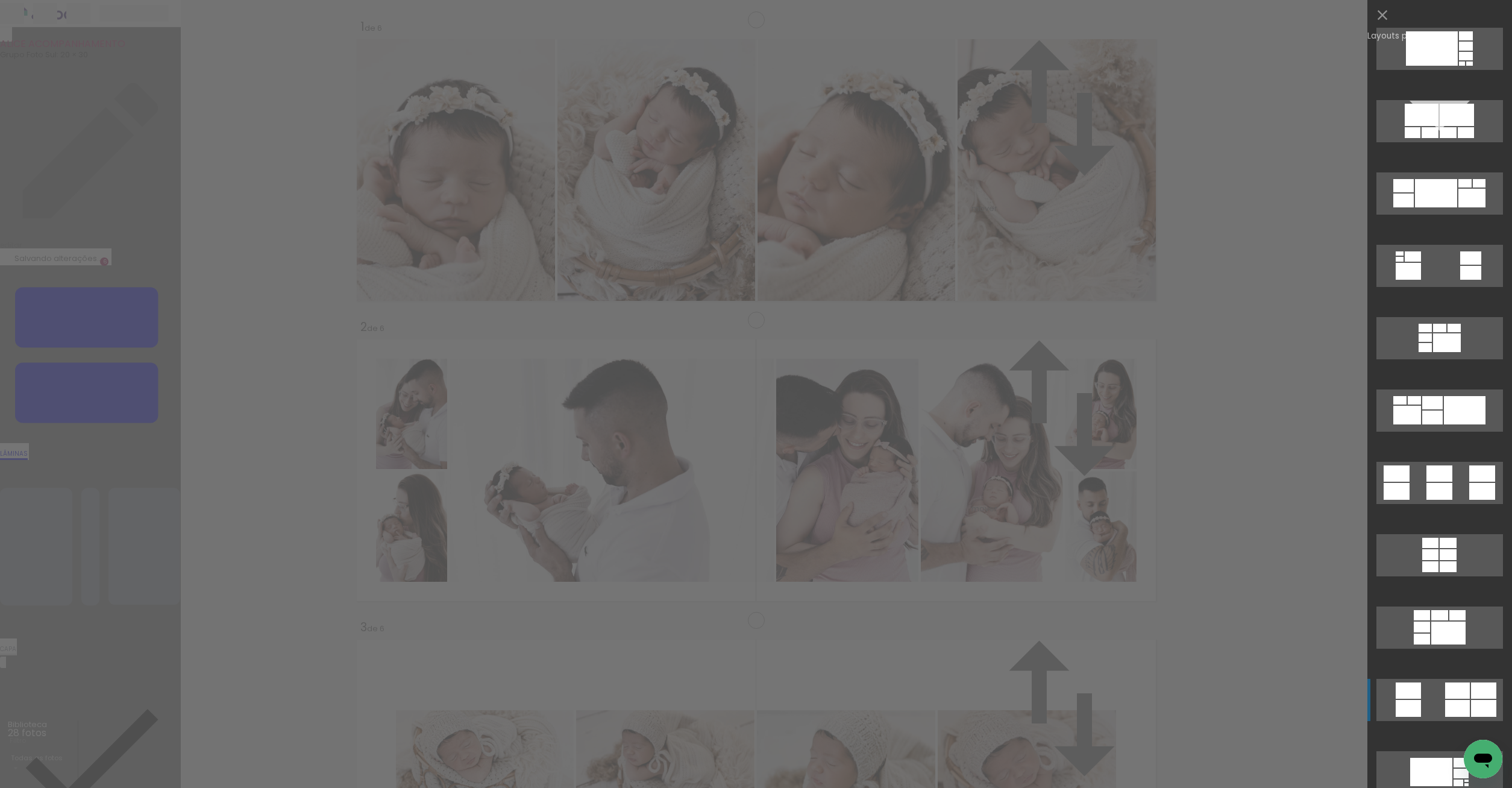
scroll to position [2578, 0]
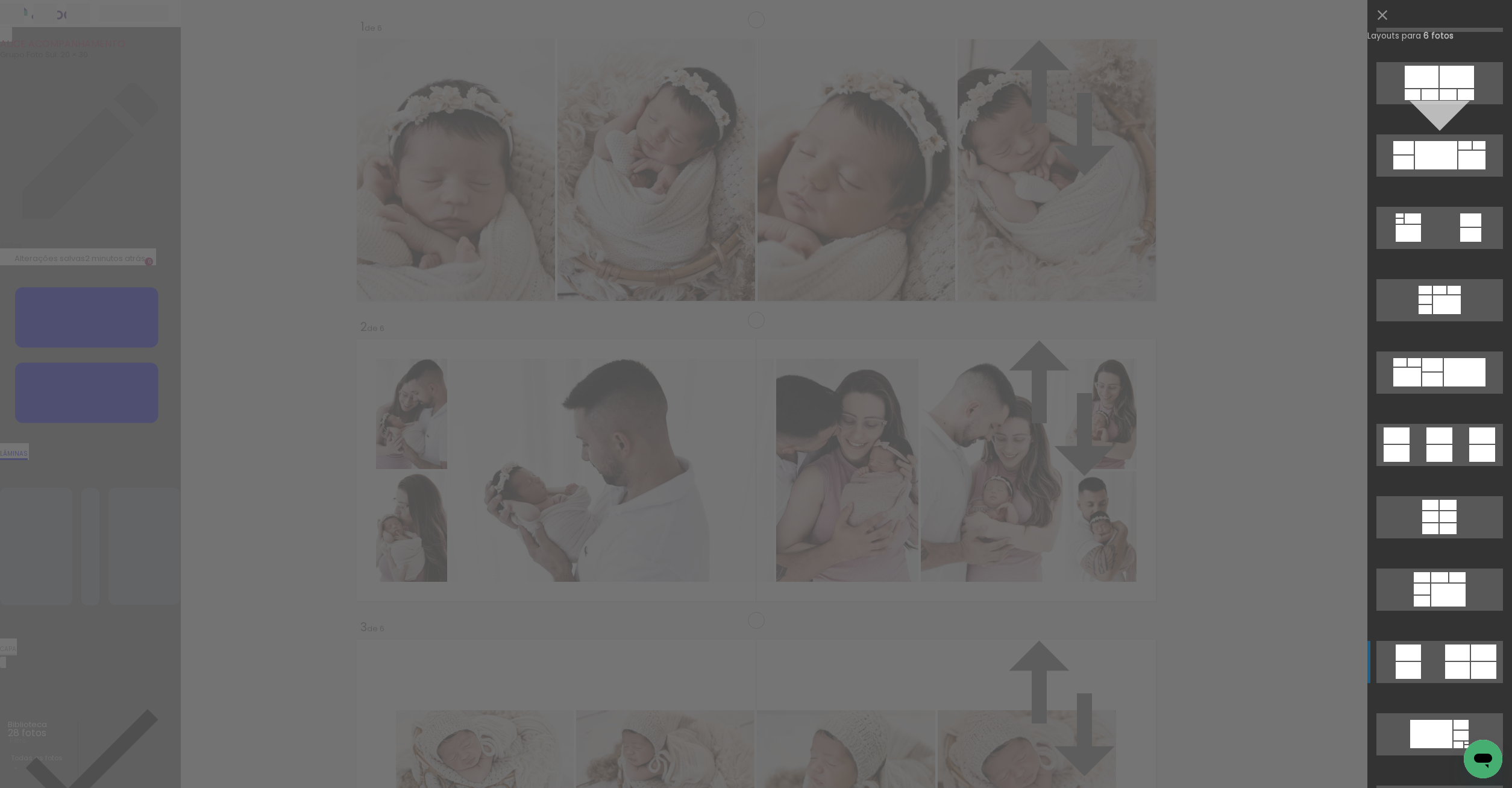
click at [1464, 660] on div at bounding box center [1457, 652] width 25 height 16
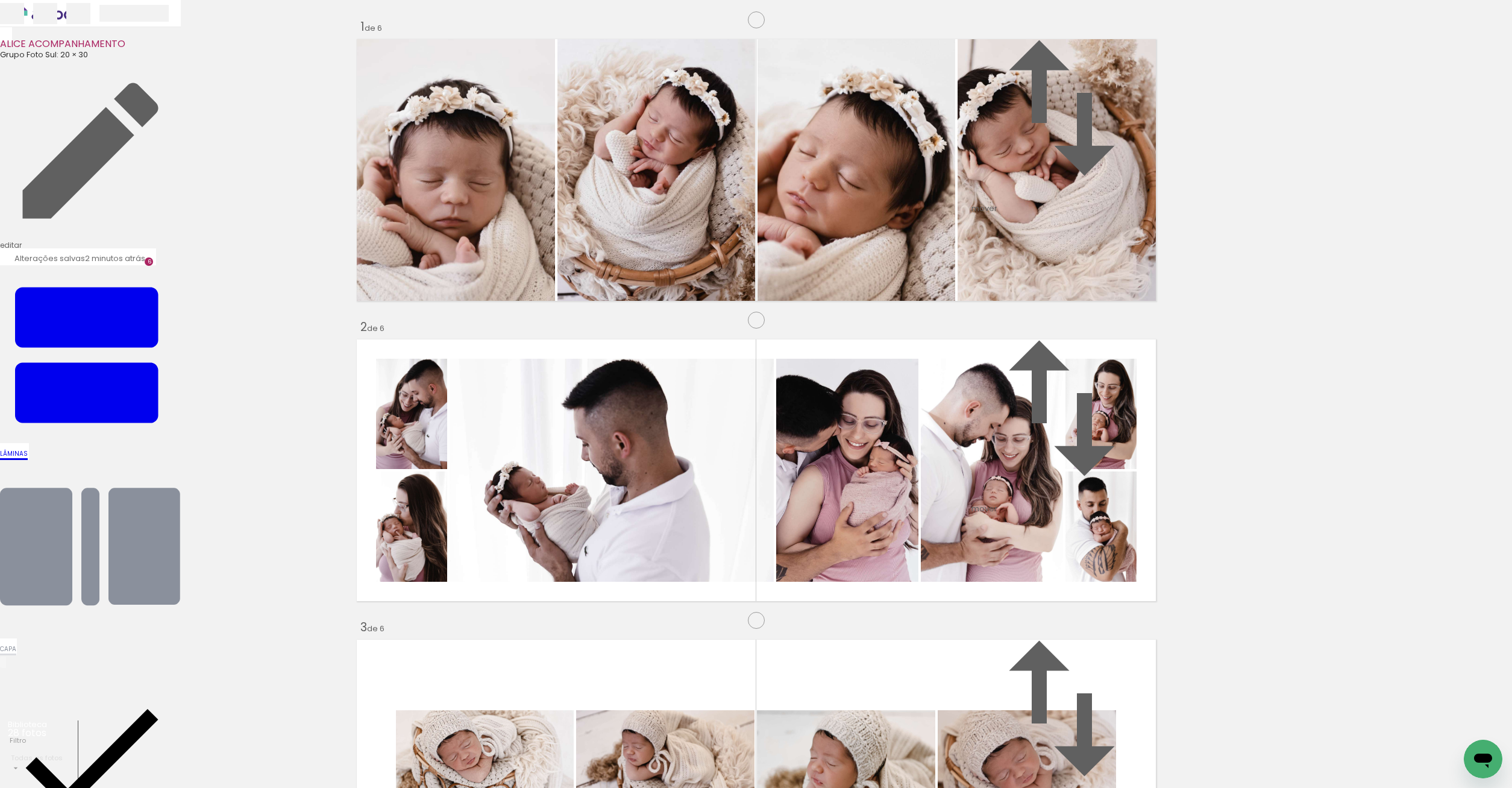
scroll to position [1164, 0]
click at [0, 0] on input "file" at bounding box center [0, 0] width 0 height 0
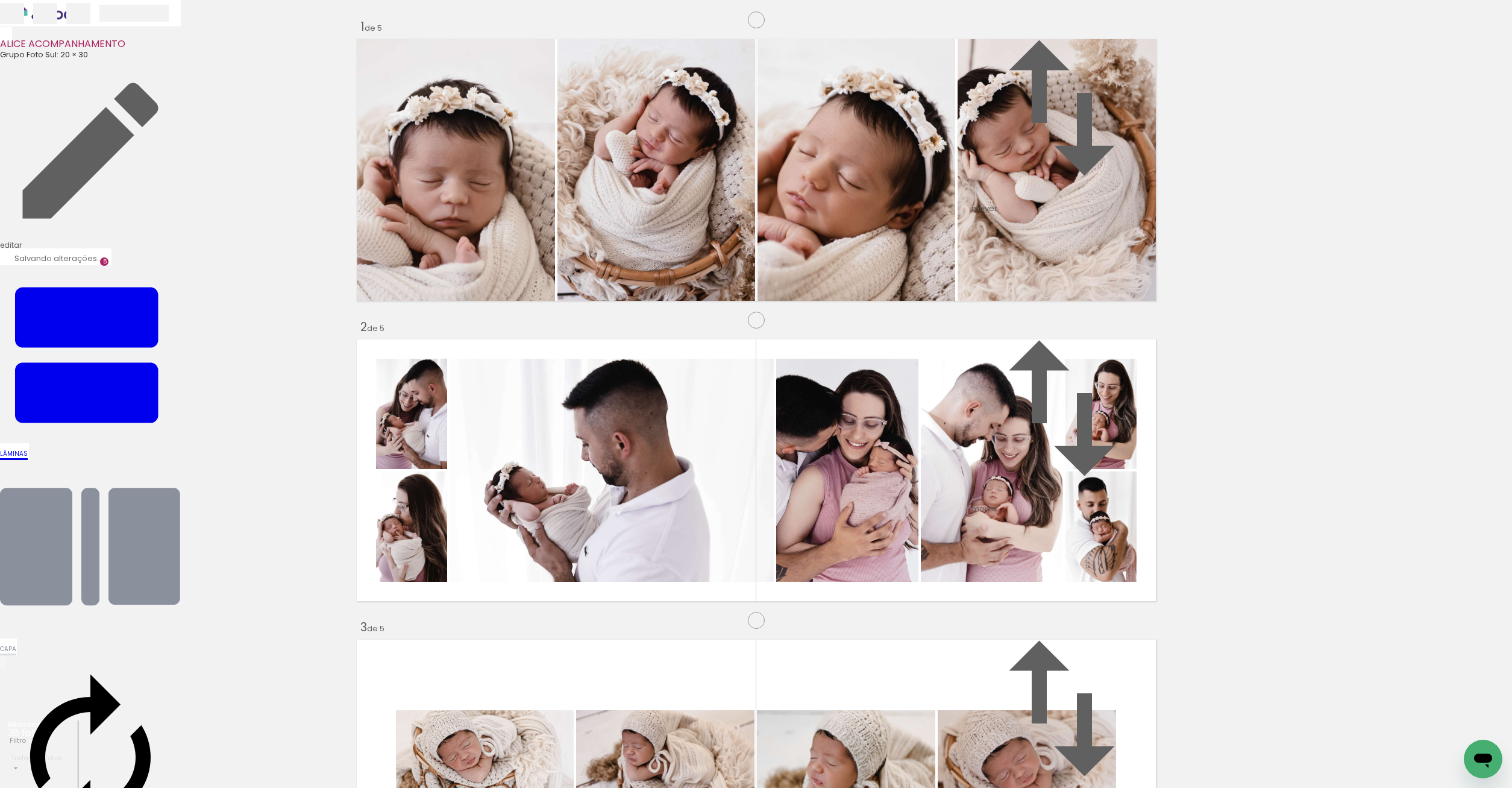
drag, startPoint x: 1268, startPoint y: 750, endPoint x: 1089, endPoint y: 772, distance: 180.3
click at [561, 616] on quentale-workspace at bounding box center [756, 394] width 1512 height 788
drag, startPoint x: 1204, startPoint y: 755, endPoint x: 829, endPoint y: 397, distance: 518.4
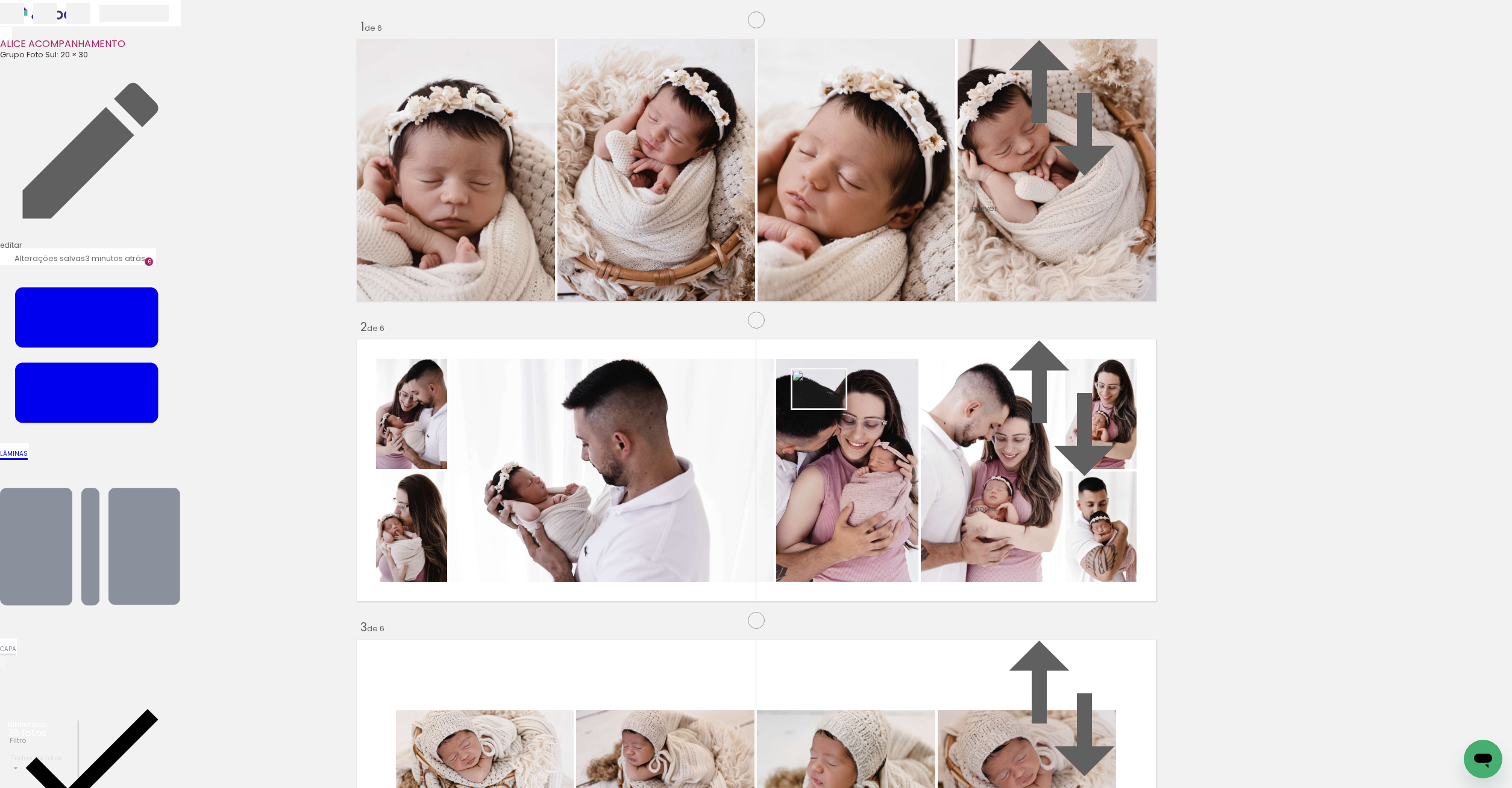
click at [829, 397] on quentale-workspace at bounding box center [756, 394] width 1512 height 788
